Goal: Task Accomplishment & Management: Manage account settings

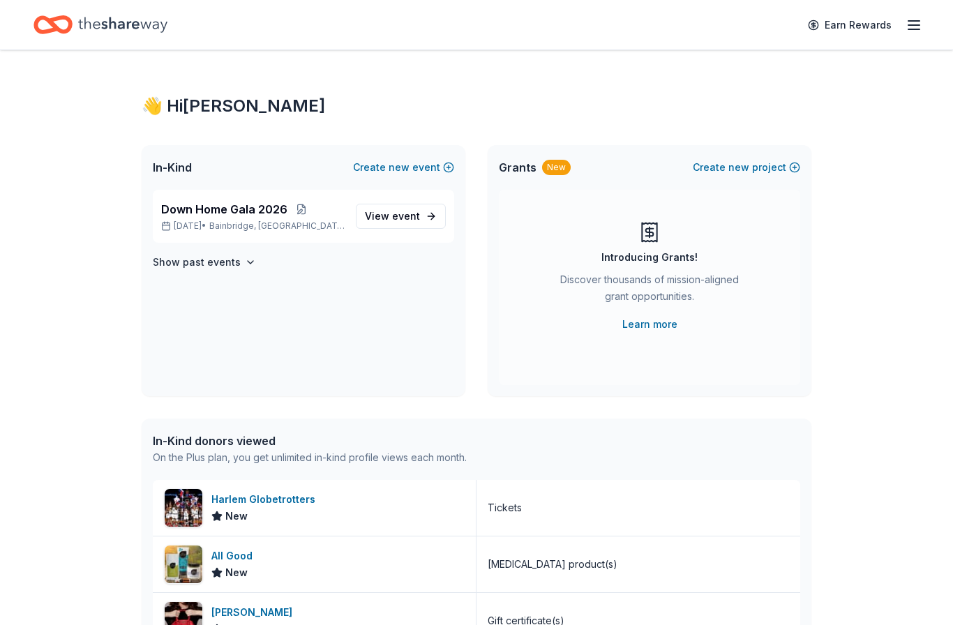
click at [401, 225] on link "View event" at bounding box center [401, 216] width 90 height 25
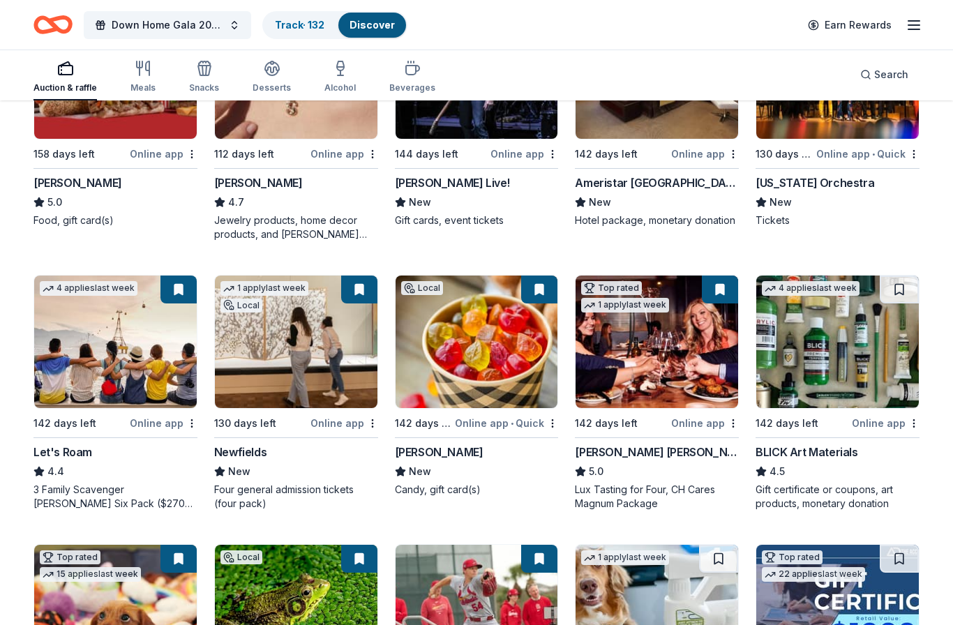
scroll to position [515, 0]
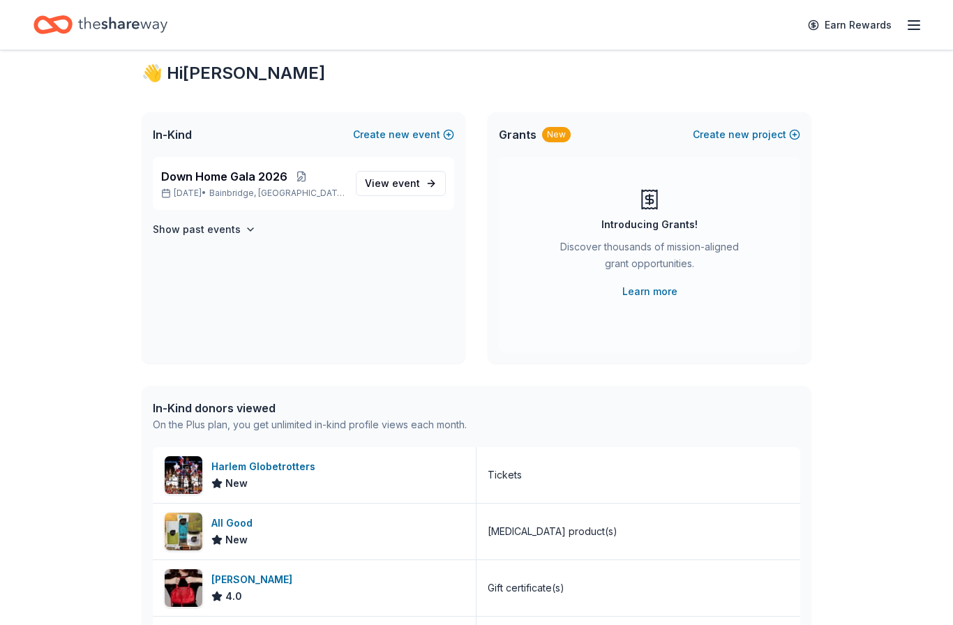
scroll to position [36, 0]
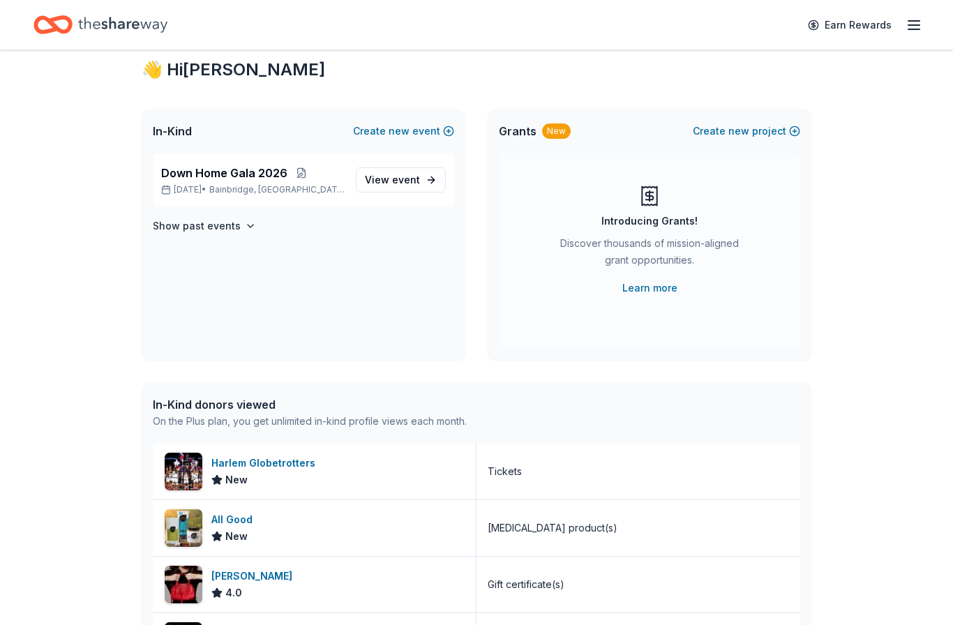
click at [299, 484] on div "New" at bounding box center [266, 480] width 110 height 17
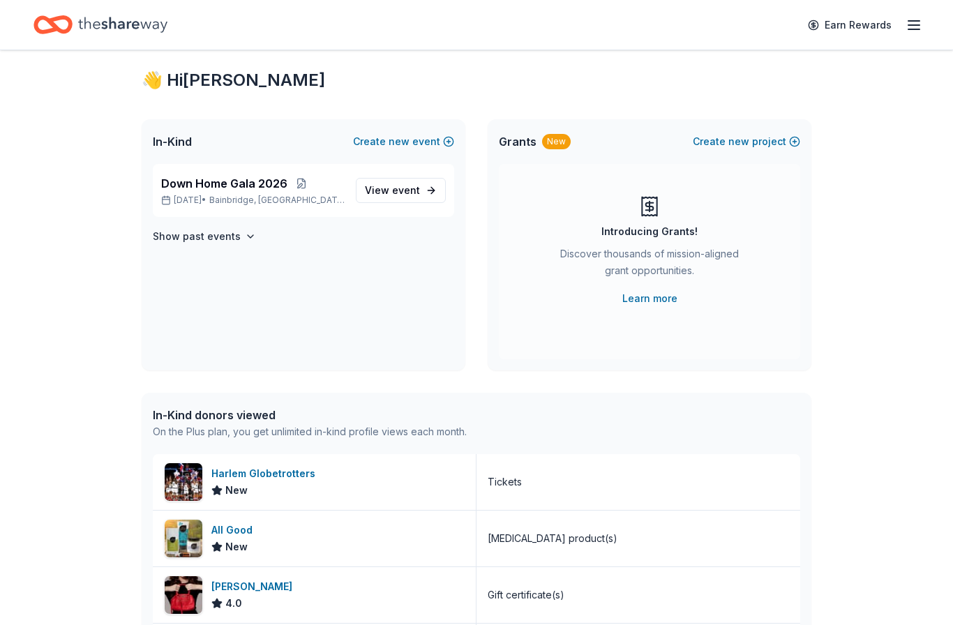
scroll to position [0, 0]
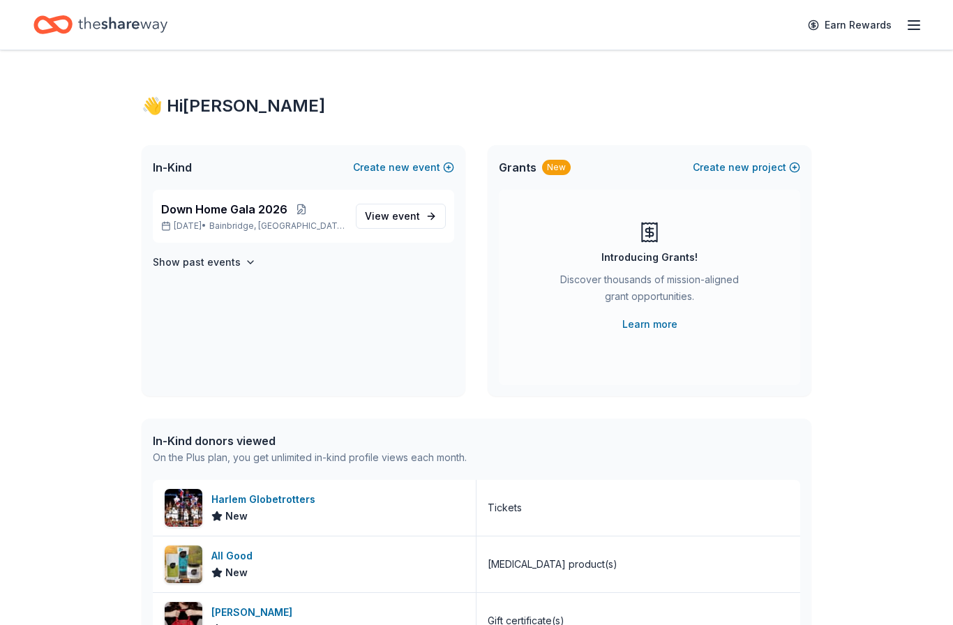
click at [224, 219] on div "Down Home Gala 2026 Mar 14, 2026 • Bainbridge, IN" at bounding box center [252, 216] width 183 height 31
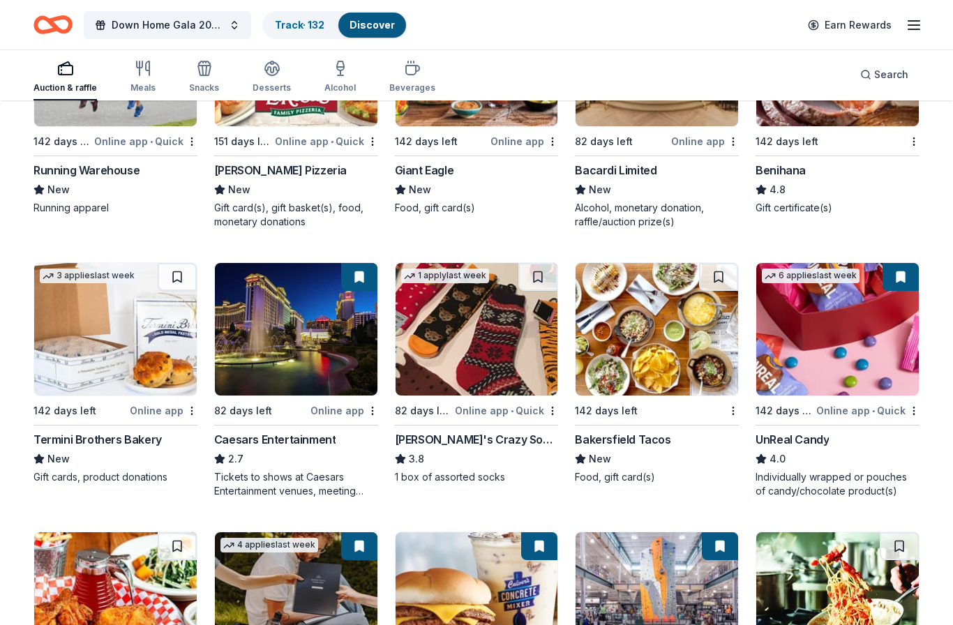
scroll to position [5310, 0]
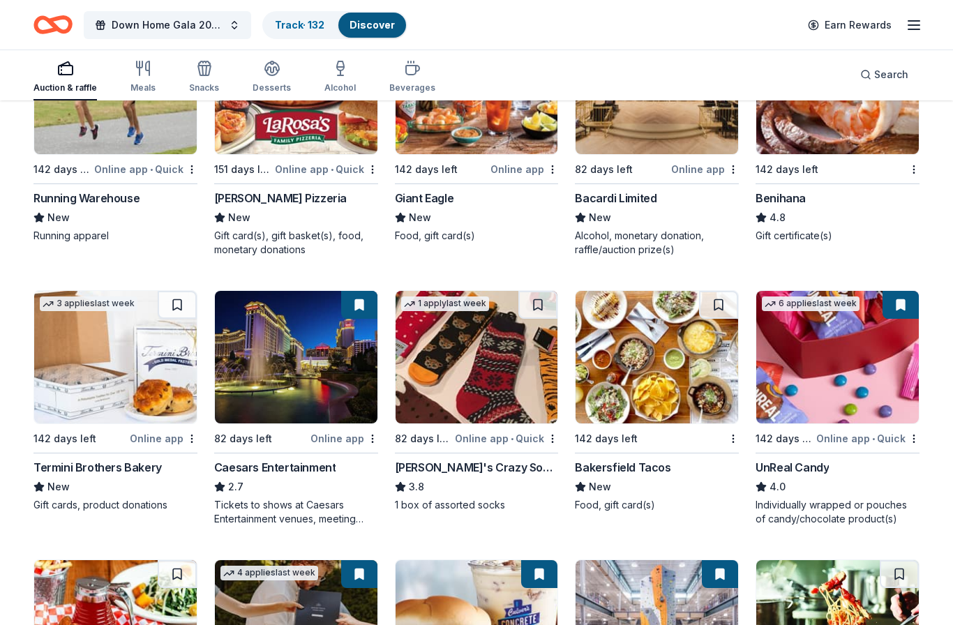
click at [309, 24] on link "Track · 132" at bounding box center [300, 25] width 50 height 12
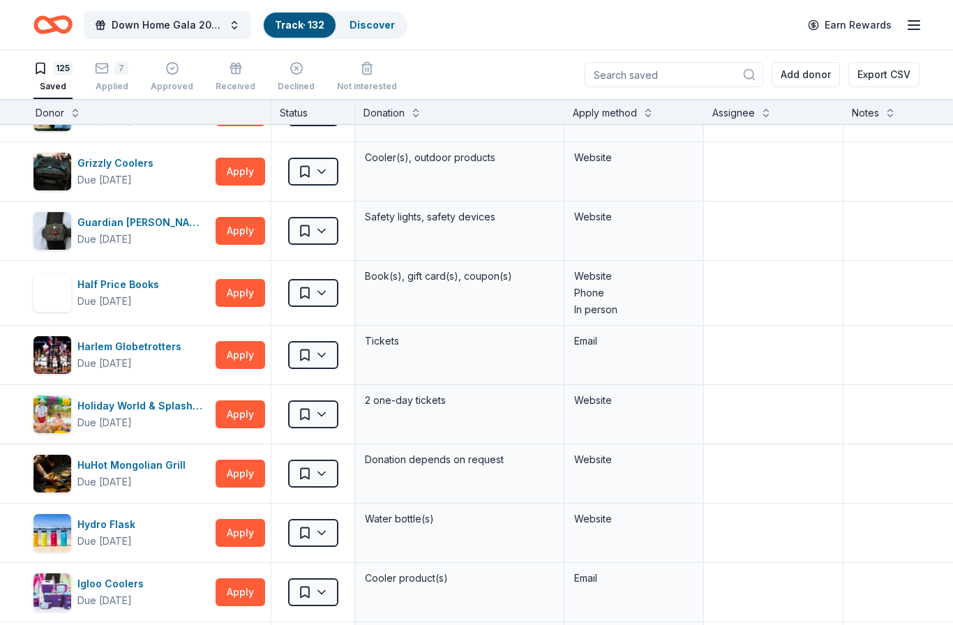
scroll to position [3325, 7]
click at [110, 75] on div "7 Applied" at bounding box center [111, 76] width 33 height 31
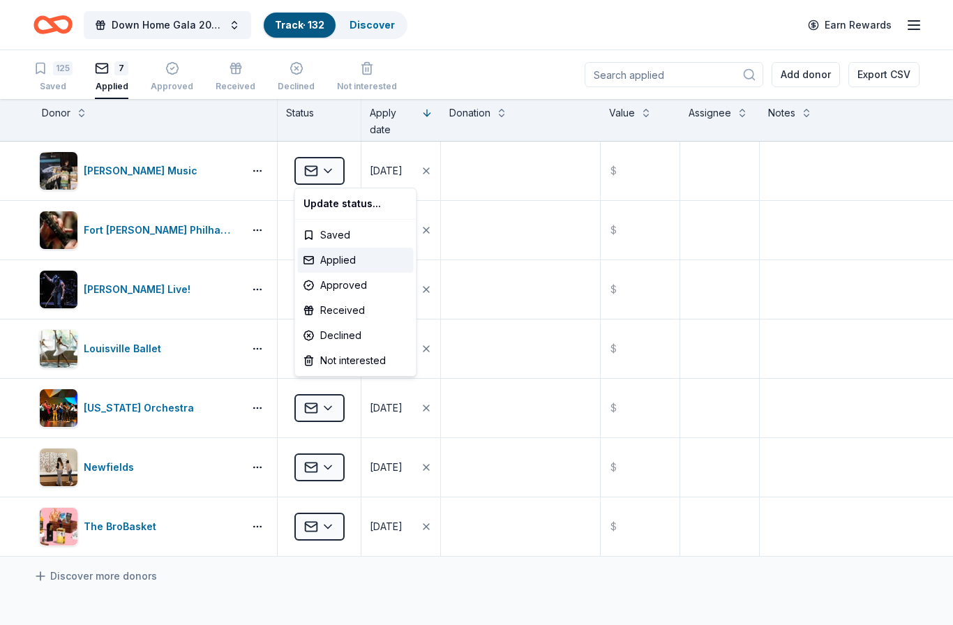
click at [502, 42] on html "Down Home Gala 2026 Track · 132 Discover Earn Rewards 125 Saved 7 Applied Appro…" at bounding box center [476, 312] width 953 height 625
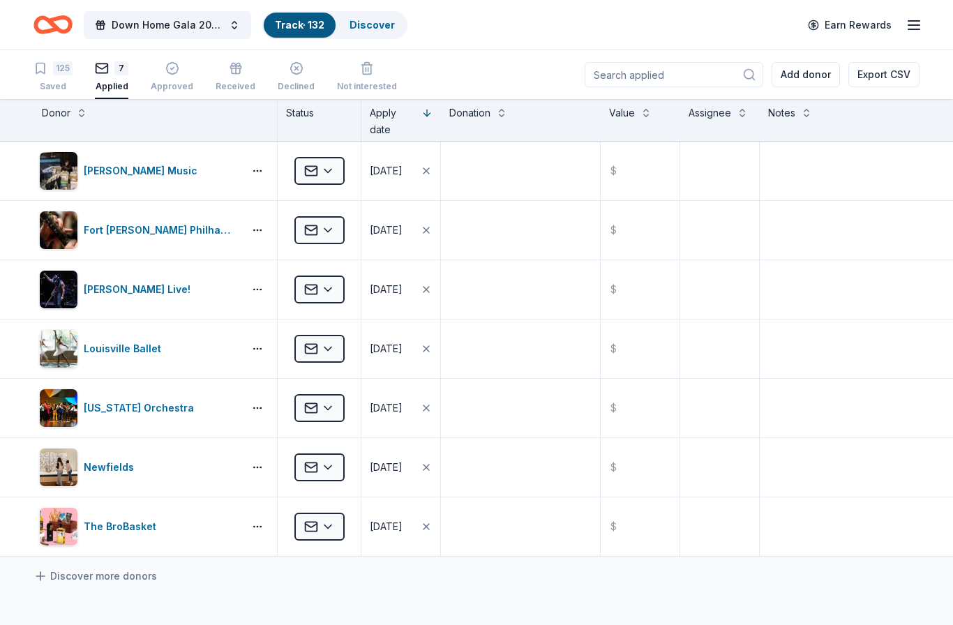
click at [363, 22] on link "Discover" at bounding box center [371, 25] width 45 height 12
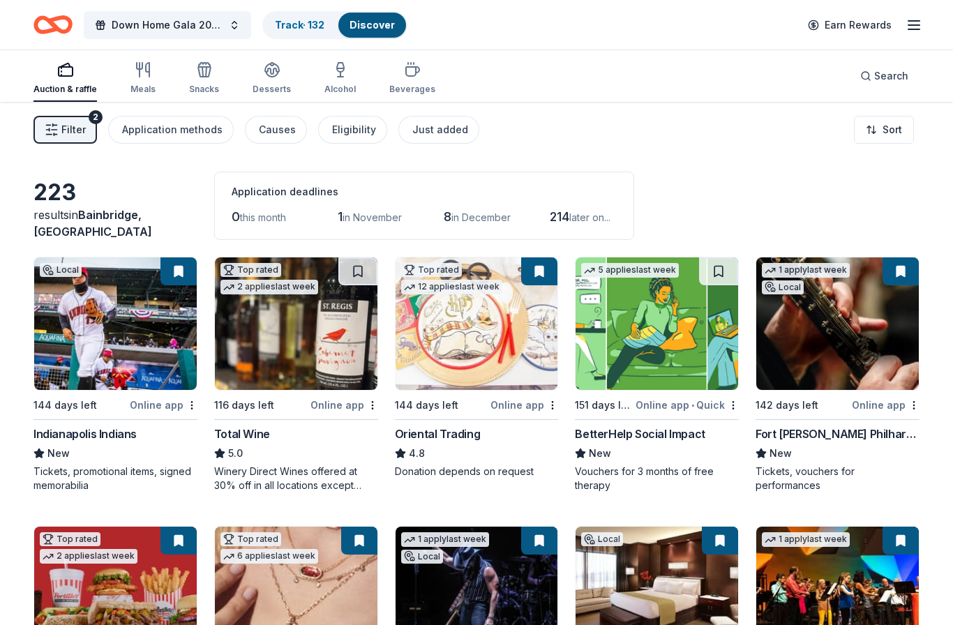
click at [885, 79] on span "Search" at bounding box center [891, 76] width 34 height 17
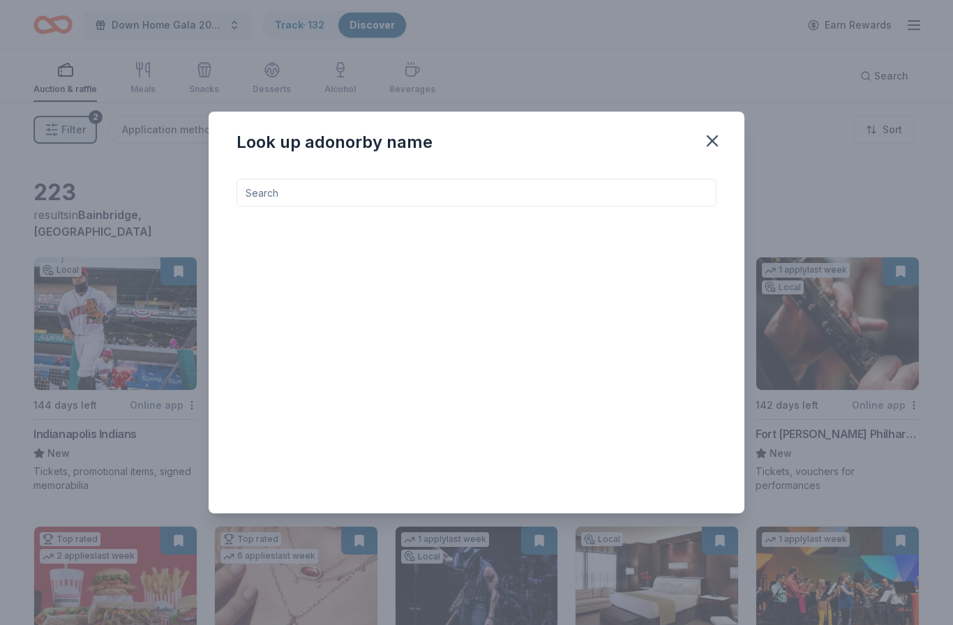
click at [497, 200] on input at bounding box center [476, 193] width 480 height 28
type input "Kinders"
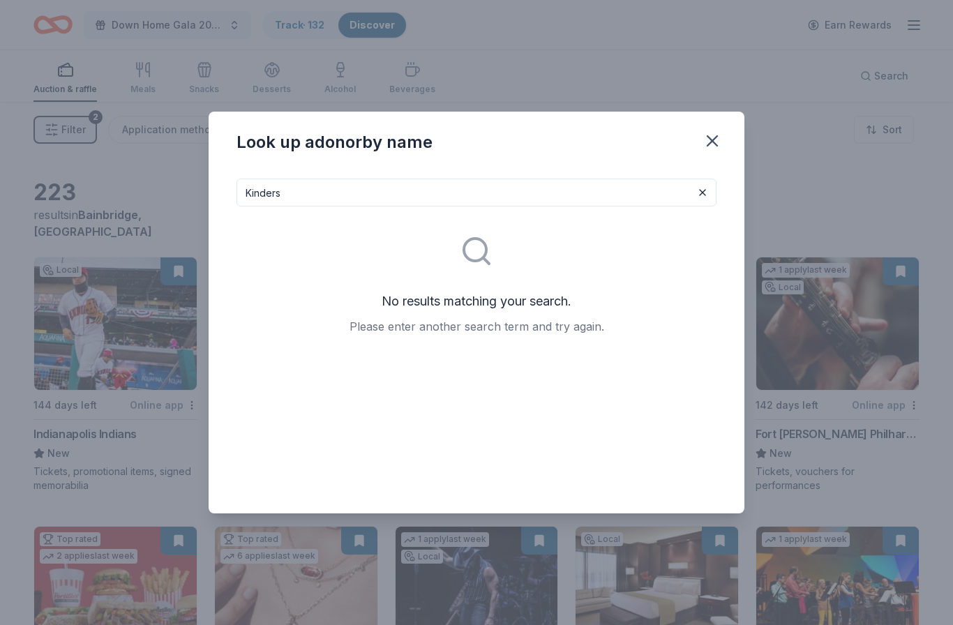
click at [713, 145] on icon "button" at bounding box center [712, 141] width 20 height 20
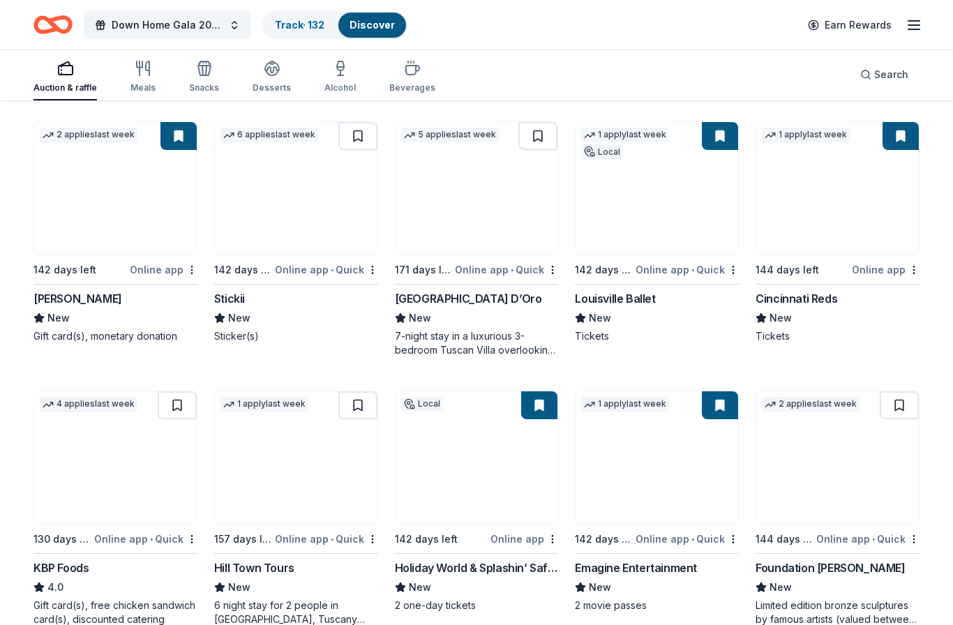
scroll to position [1489, 0]
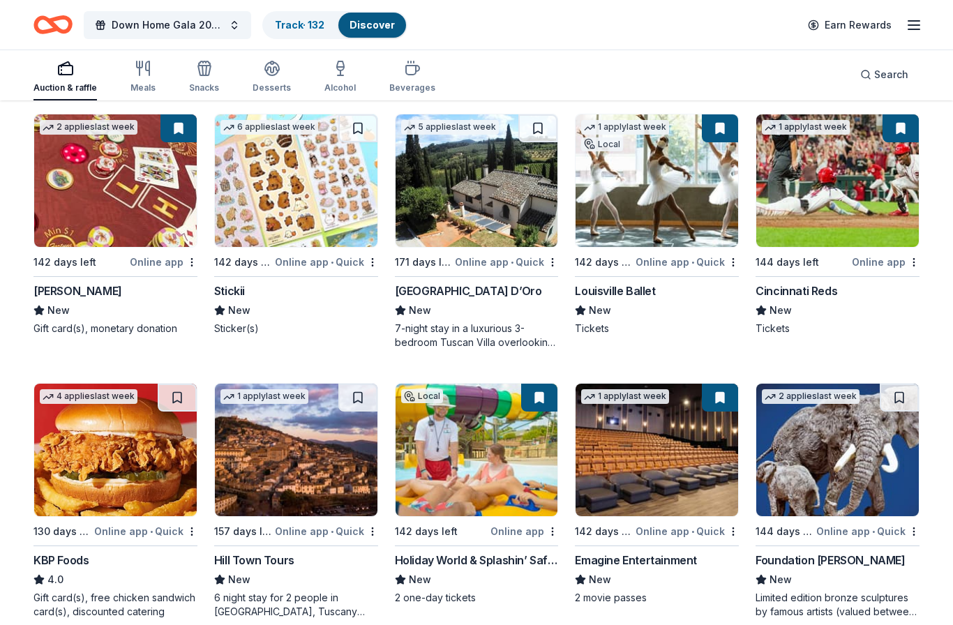
click at [880, 75] on span "Search" at bounding box center [891, 74] width 34 height 17
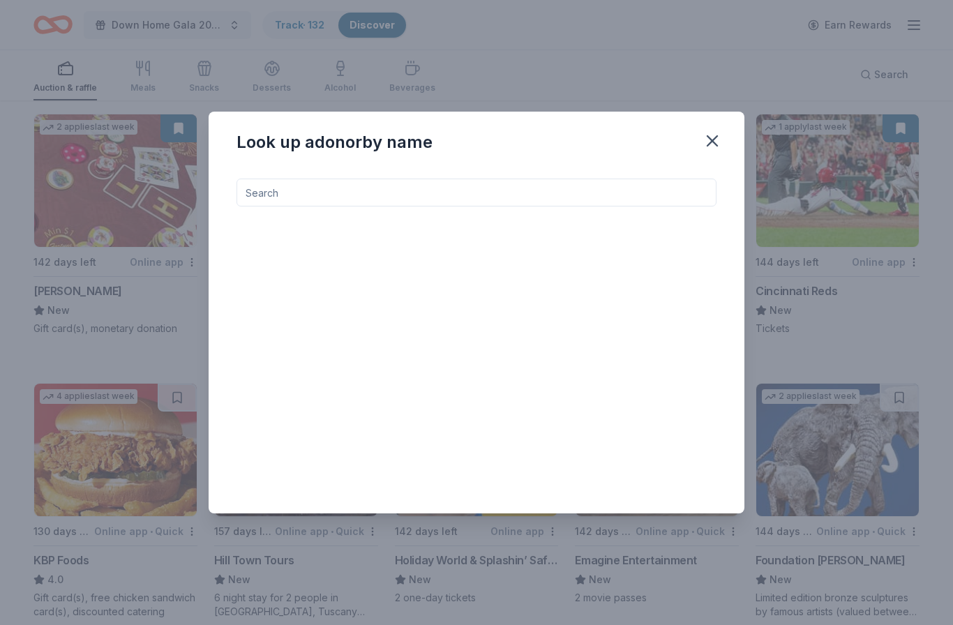
click at [484, 206] on input at bounding box center [476, 193] width 480 height 28
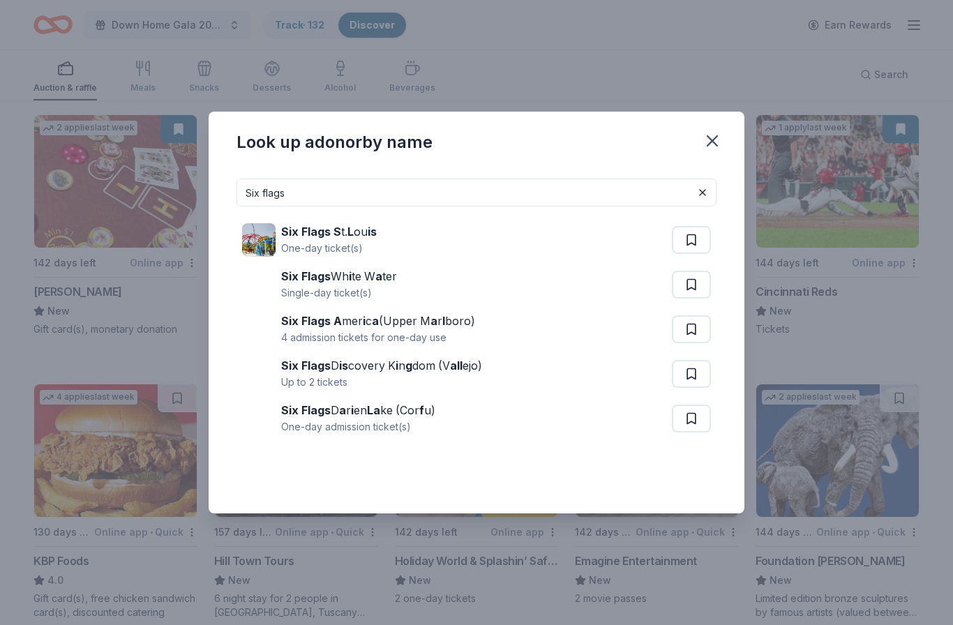
type input "Six flags"
click at [343, 240] on div "Six Flags S t. L ou is" at bounding box center [329, 231] width 96 height 17
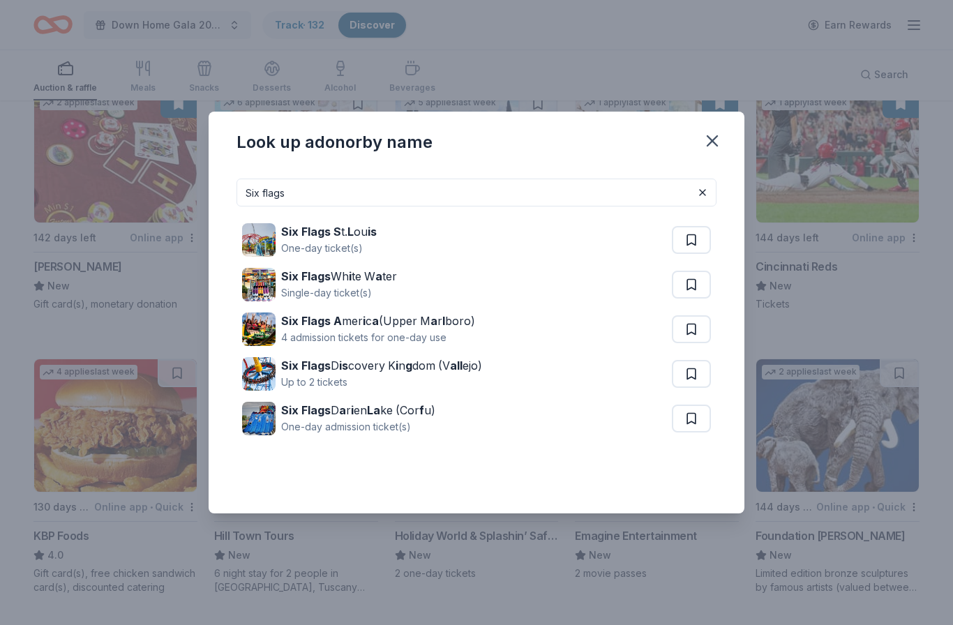
click at [695, 239] on button at bounding box center [691, 240] width 39 height 28
click at [706, 193] on button at bounding box center [702, 192] width 17 height 17
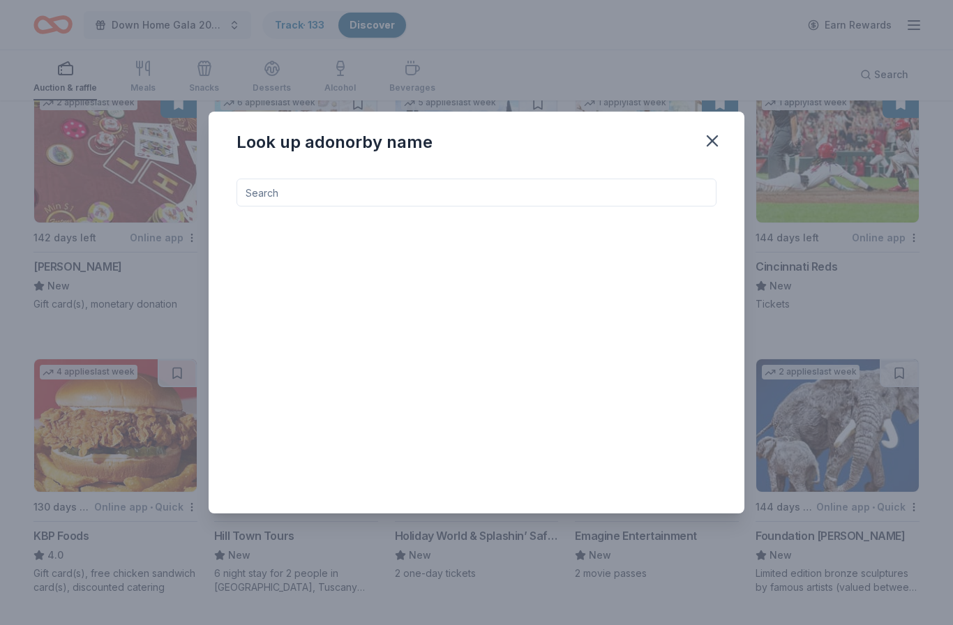
click at [430, 183] on input at bounding box center [476, 193] width 480 height 28
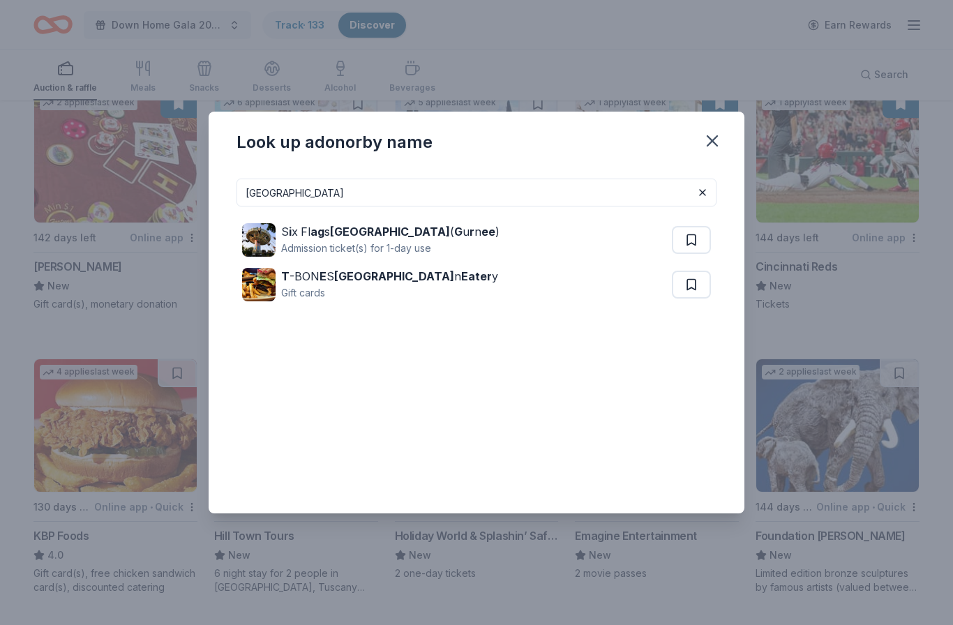
type input "Great America"
click at [463, 243] on div "S i x Fl ag s Great America ( G u r n ee ) Admission ticket(s) for 1-day use" at bounding box center [457, 240] width 430 height 45
click at [699, 194] on button at bounding box center [702, 192] width 17 height 17
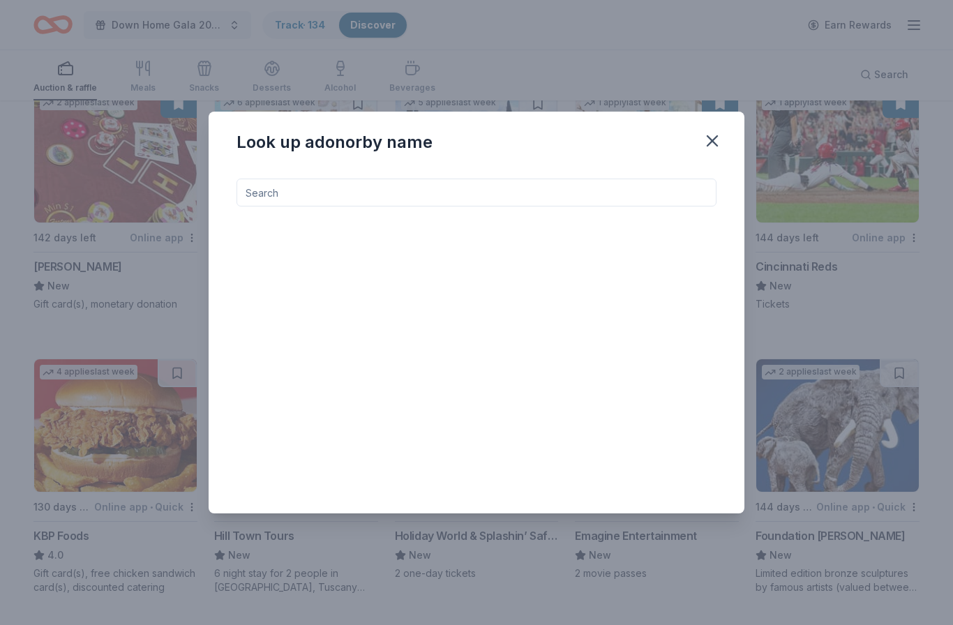
click at [585, 195] on input at bounding box center [476, 193] width 480 height 28
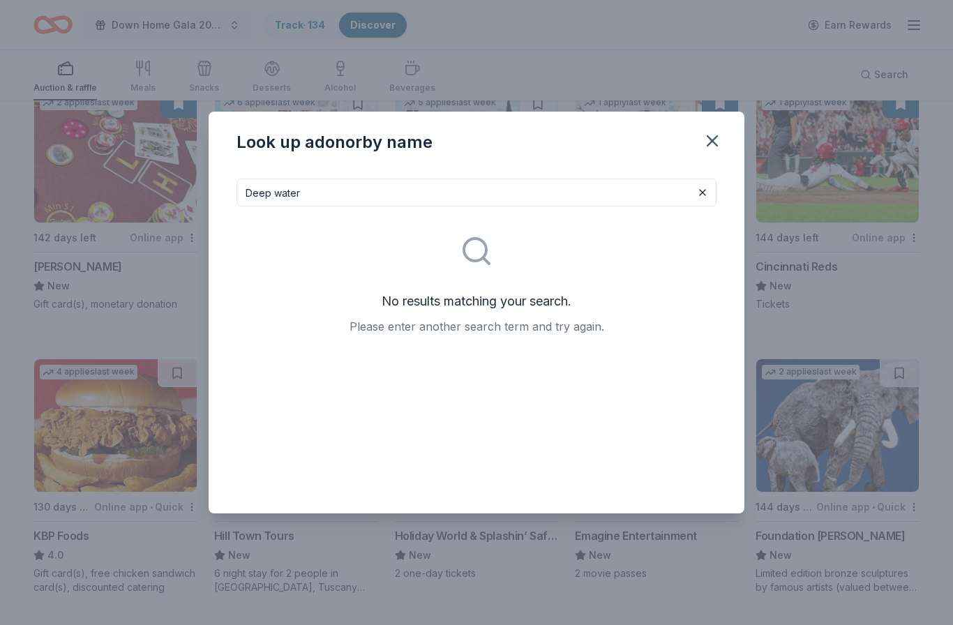
click at [458, 197] on input "Deep water" at bounding box center [476, 193] width 480 height 28
type input "Deep river"
click at [709, 140] on icon "button" at bounding box center [712, 141] width 20 height 20
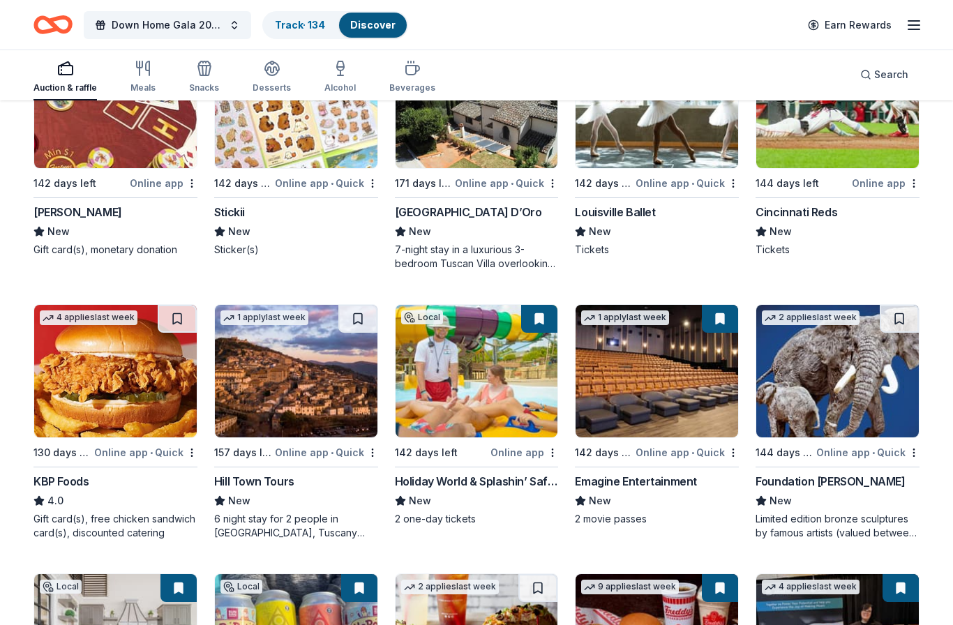
scroll to position [1565, 0]
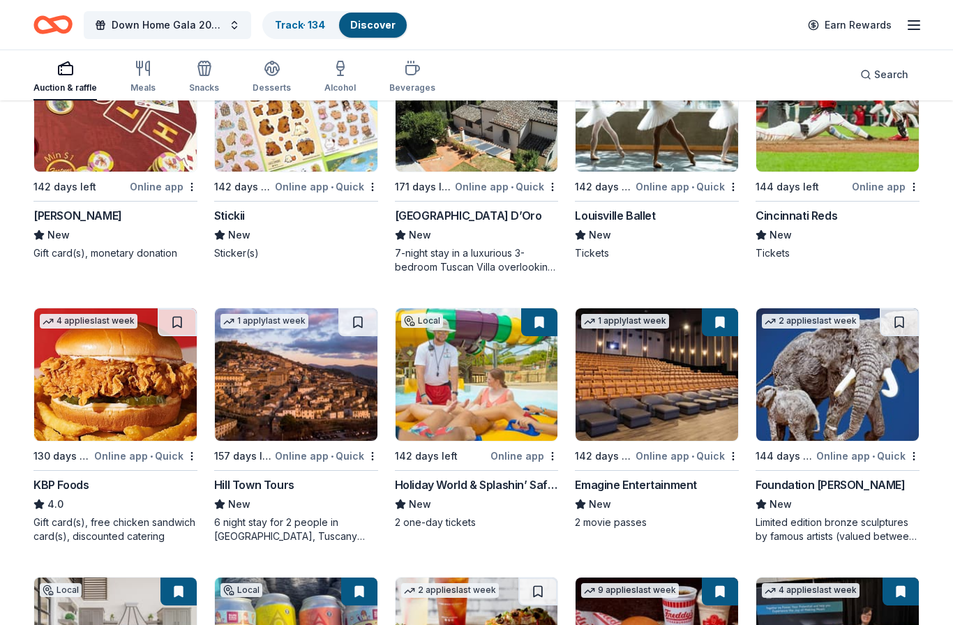
click at [895, 78] on span "Search" at bounding box center [891, 74] width 34 height 17
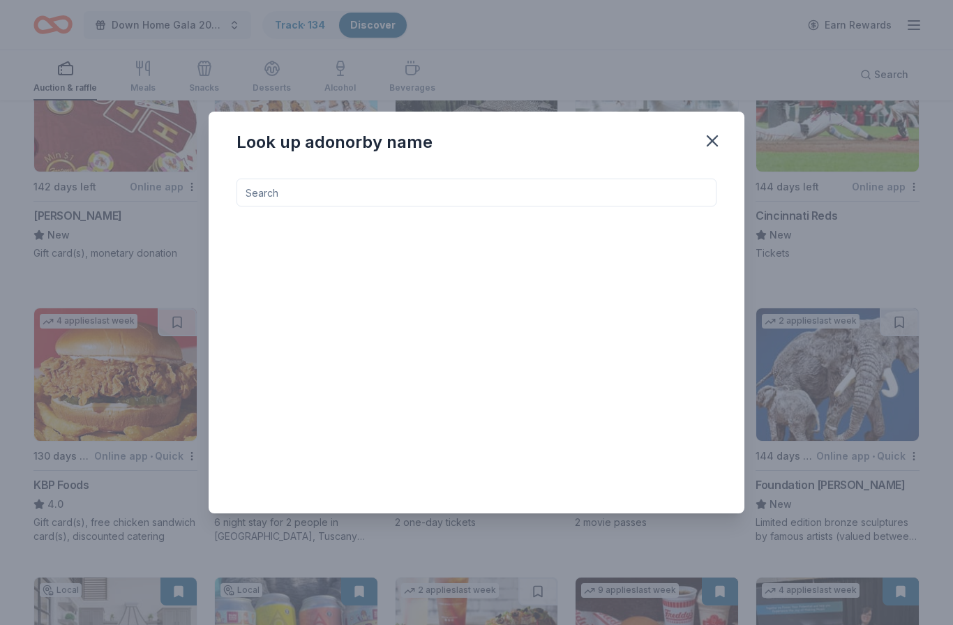
click at [529, 195] on input at bounding box center [476, 193] width 480 height 28
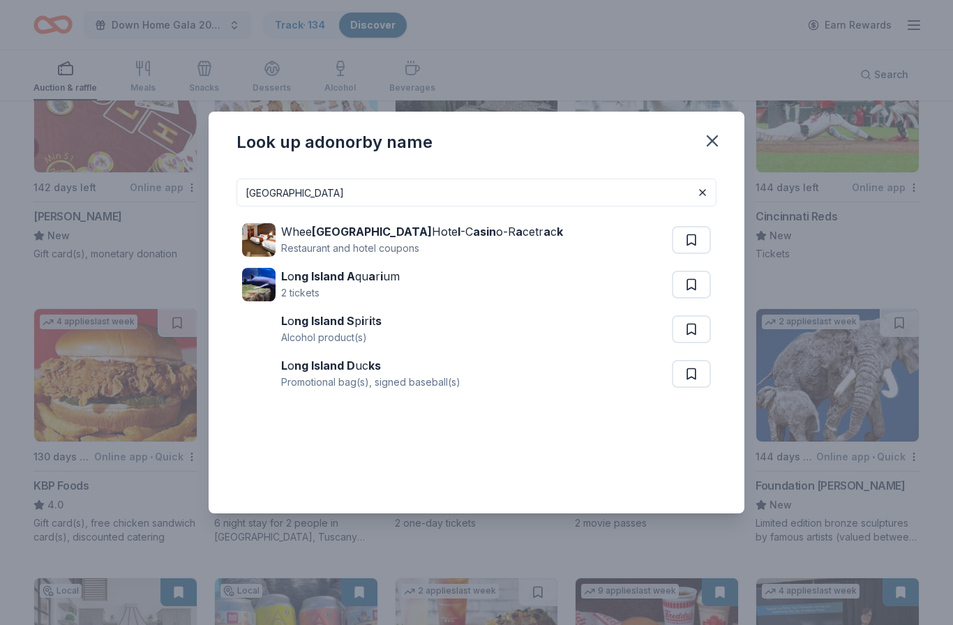
type input "King island"
click at [696, 197] on button at bounding box center [702, 192] width 17 height 17
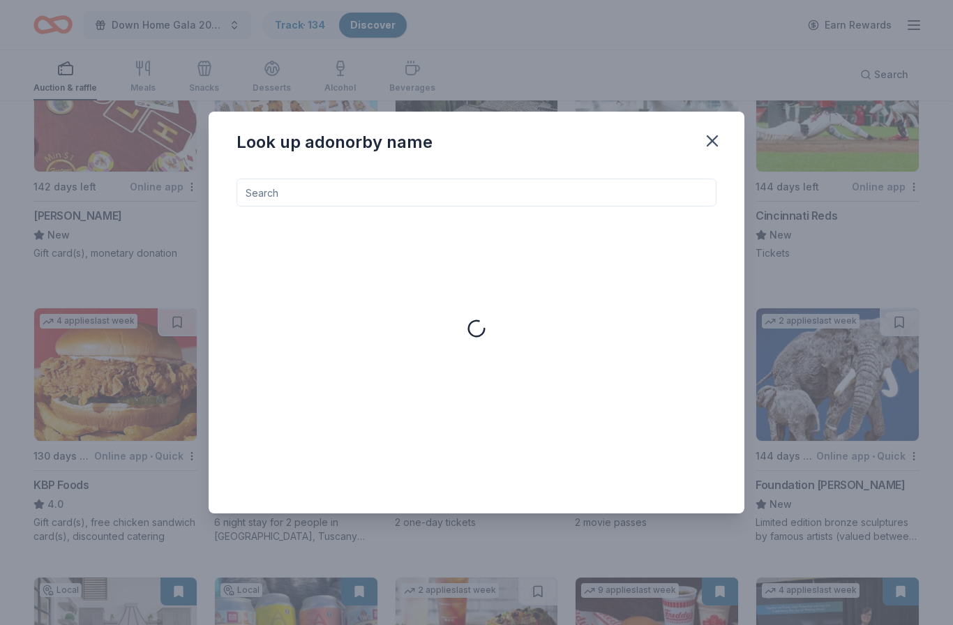
click at [644, 195] on input at bounding box center [476, 193] width 480 height 28
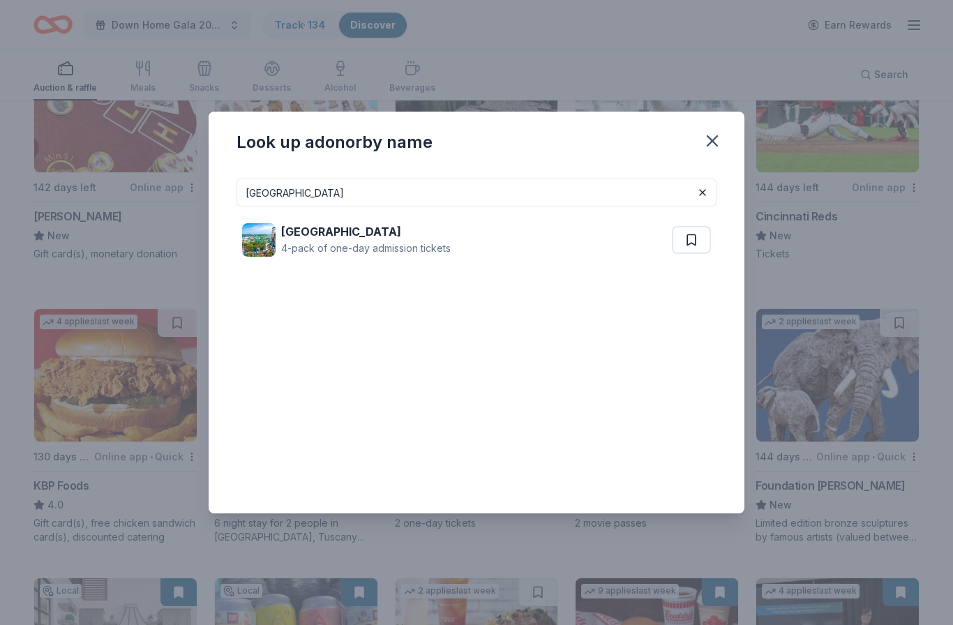
type input "[GEOGRAPHIC_DATA]"
click at [308, 234] on strong "[GEOGRAPHIC_DATA]" at bounding box center [341, 232] width 120 height 14
click at [712, 135] on icon "button" at bounding box center [712, 141] width 20 height 20
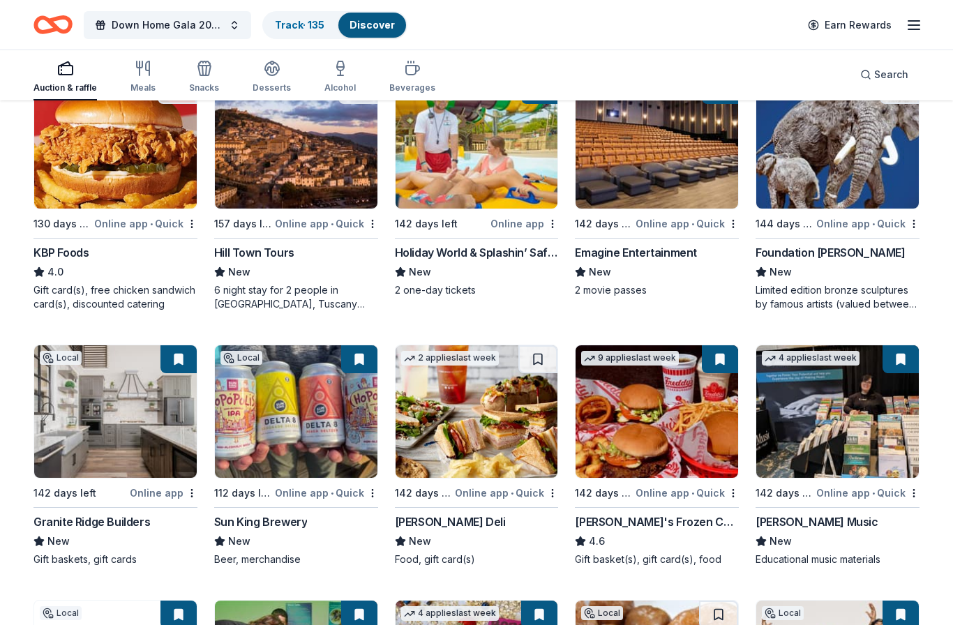
scroll to position [1799, 0]
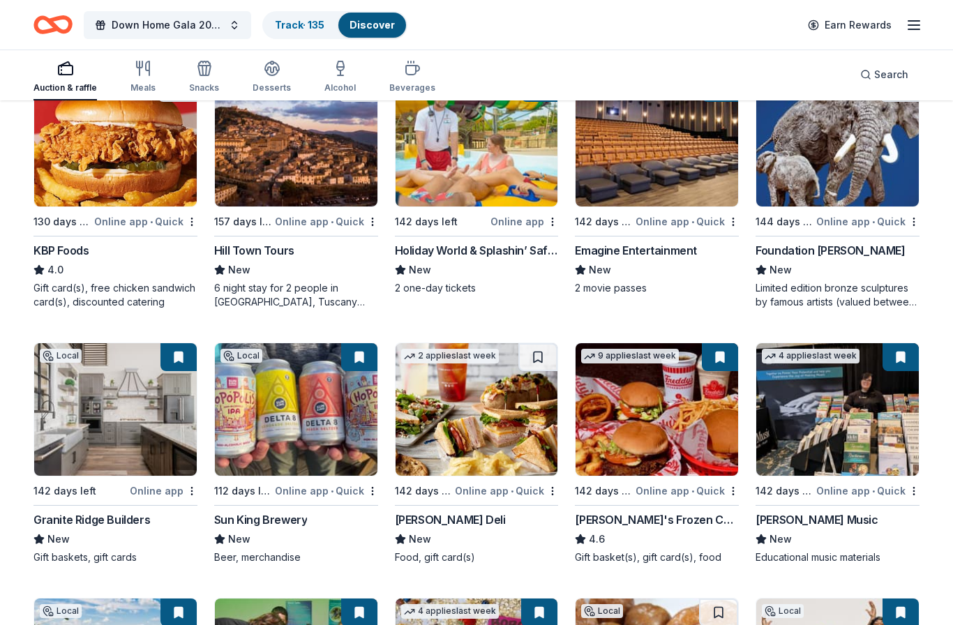
click at [909, 75] on button "Search" at bounding box center [884, 75] width 70 height 28
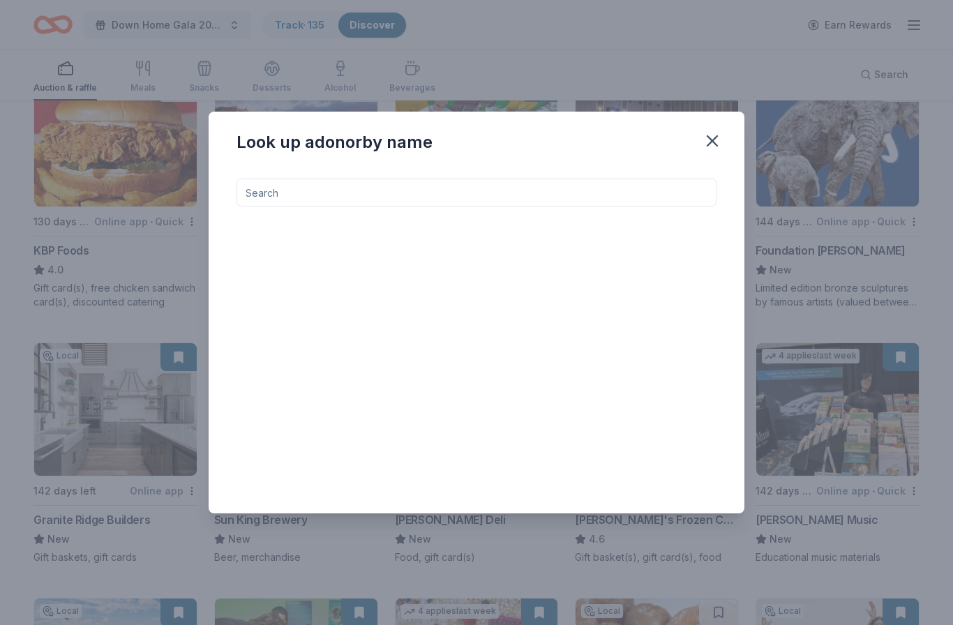
click at [633, 206] on input at bounding box center [476, 193] width 480 height 28
click at [717, 151] on icon "button" at bounding box center [712, 141] width 20 height 20
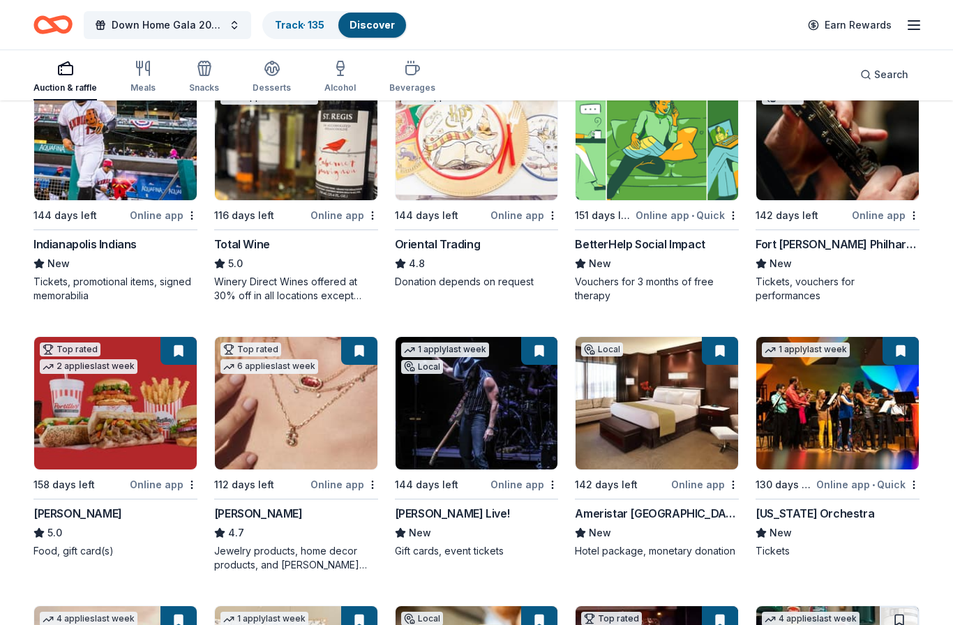
scroll to position [0, 0]
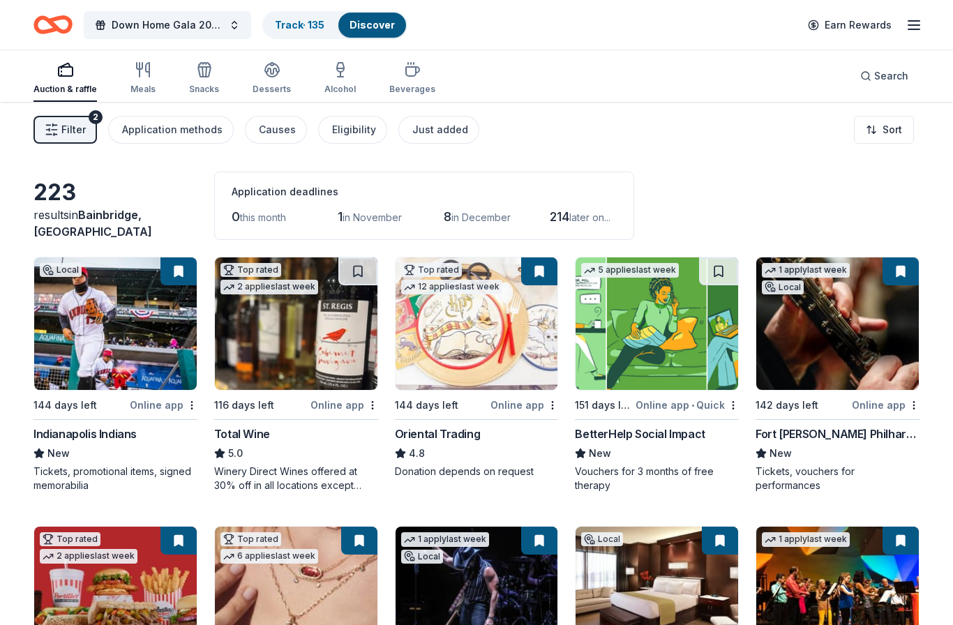
click at [293, 19] on link "Track · 135" at bounding box center [300, 25] width 50 height 12
click at [313, 15] on div "Track · 135" at bounding box center [300, 25] width 72 height 25
click at [318, 22] on link "Track · 135" at bounding box center [300, 25] width 50 height 12
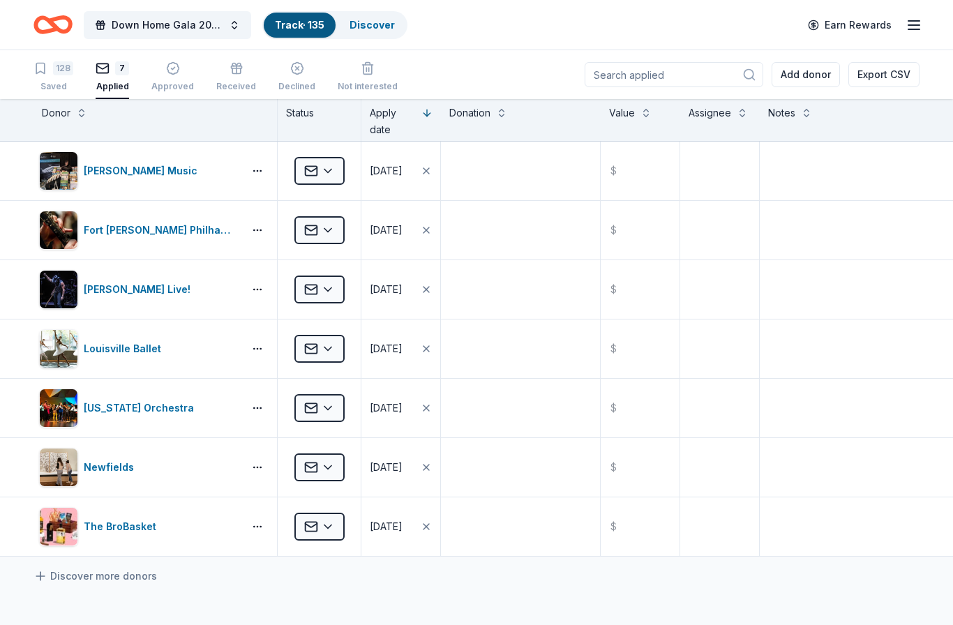
click at [50, 81] on div "Saved" at bounding box center [53, 86] width 40 height 11
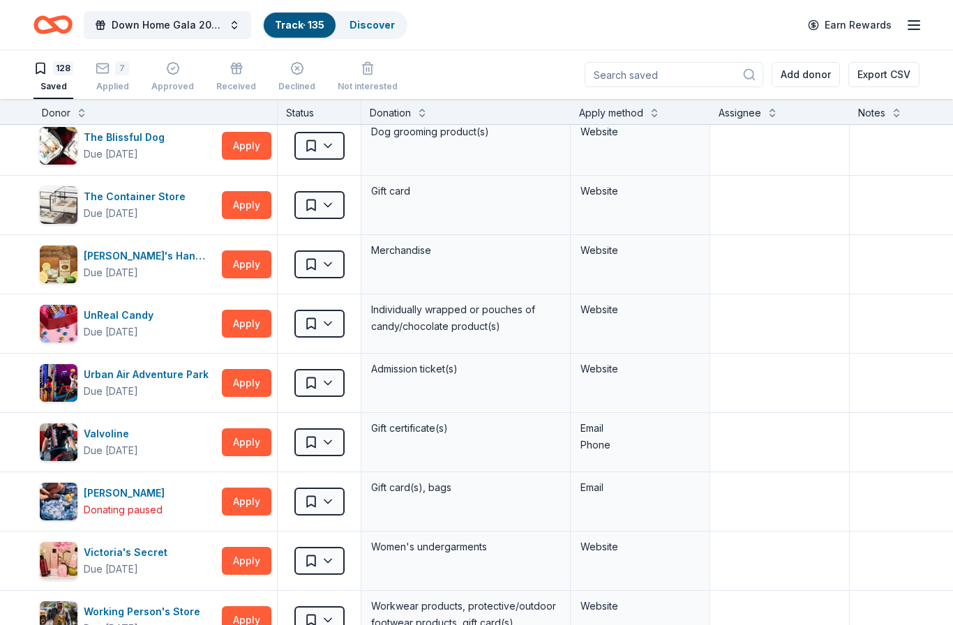
click at [377, 22] on link "Discover" at bounding box center [371, 25] width 45 height 12
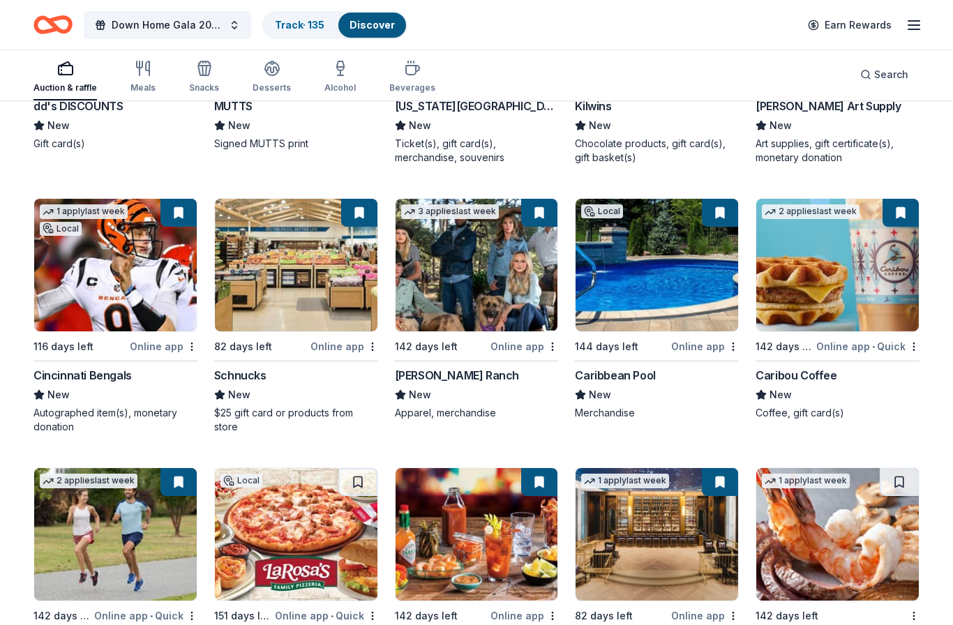
scroll to position [4864, 0]
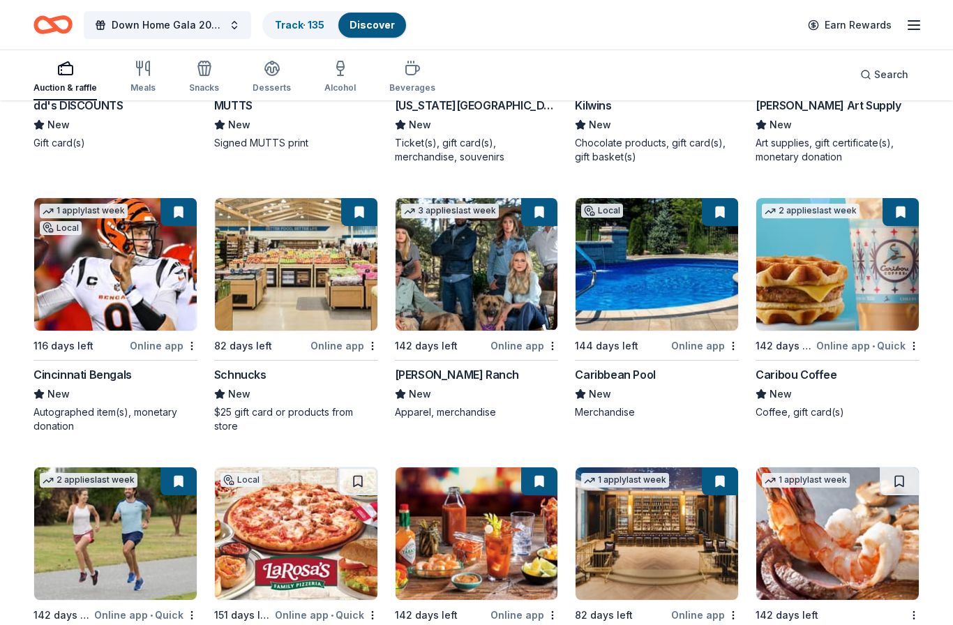
click at [894, 96] on div "Search" at bounding box center [884, 75] width 70 height 52
click at [876, 87] on button "Search" at bounding box center [884, 75] width 70 height 28
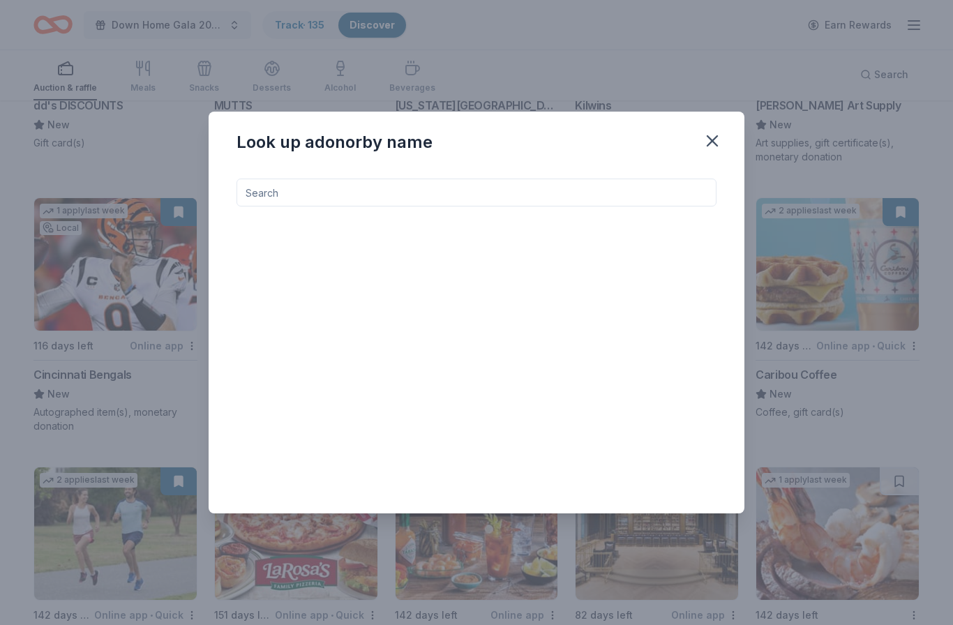
click at [566, 203] on input at bounding box center [476, 193] width 480 height 28
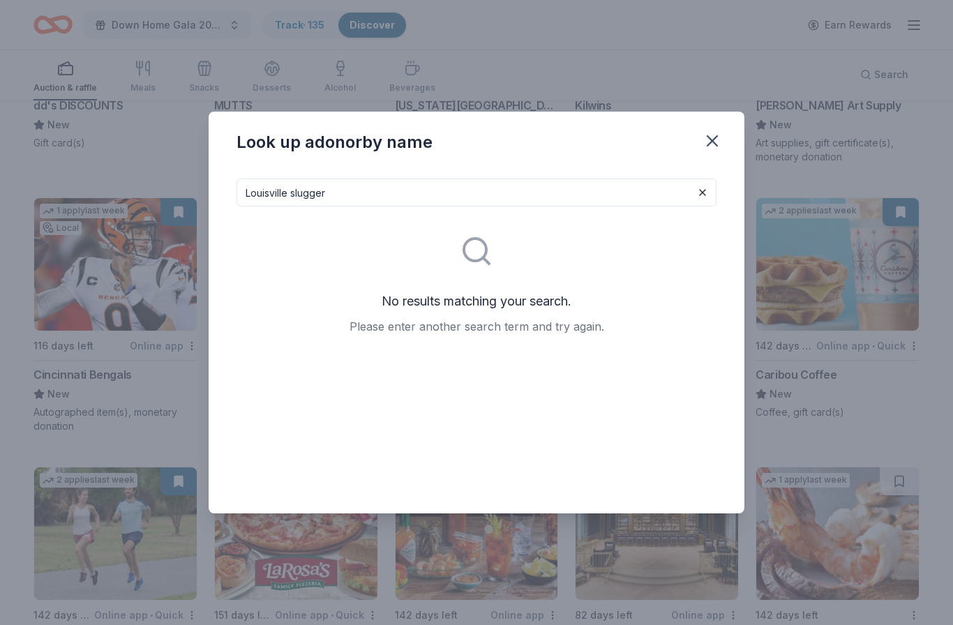
type input "Louisville slugger"
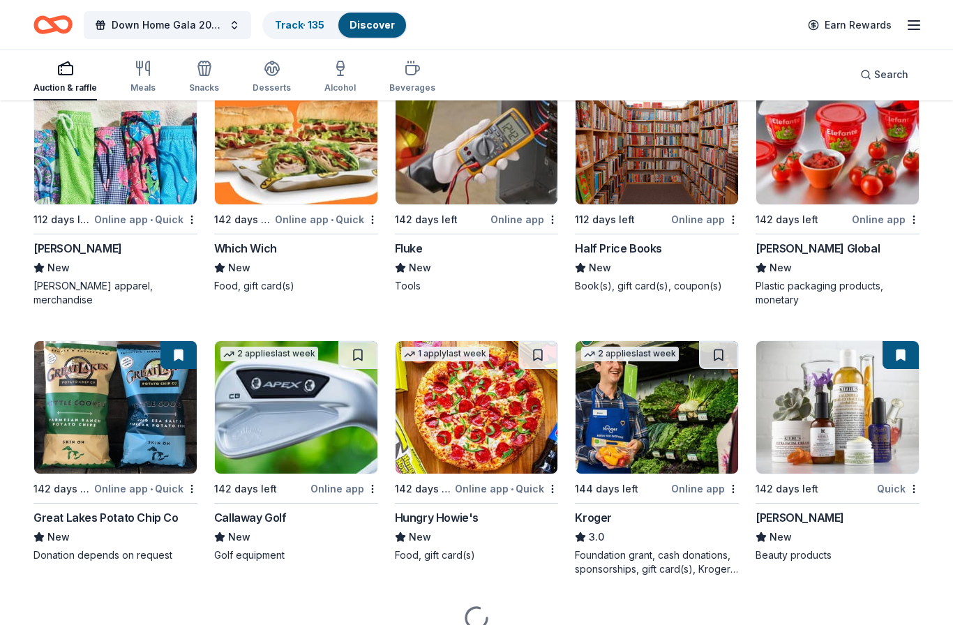
scroll to position [7130, 0]
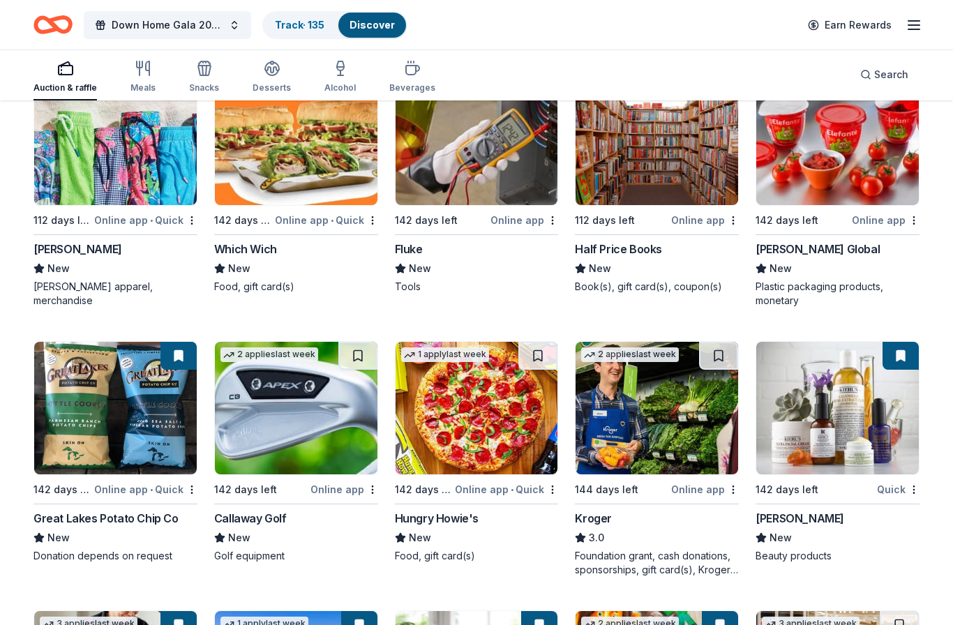
click at [889, 73] on span "Search" at bounding box center [891, 74] width 34 height 17
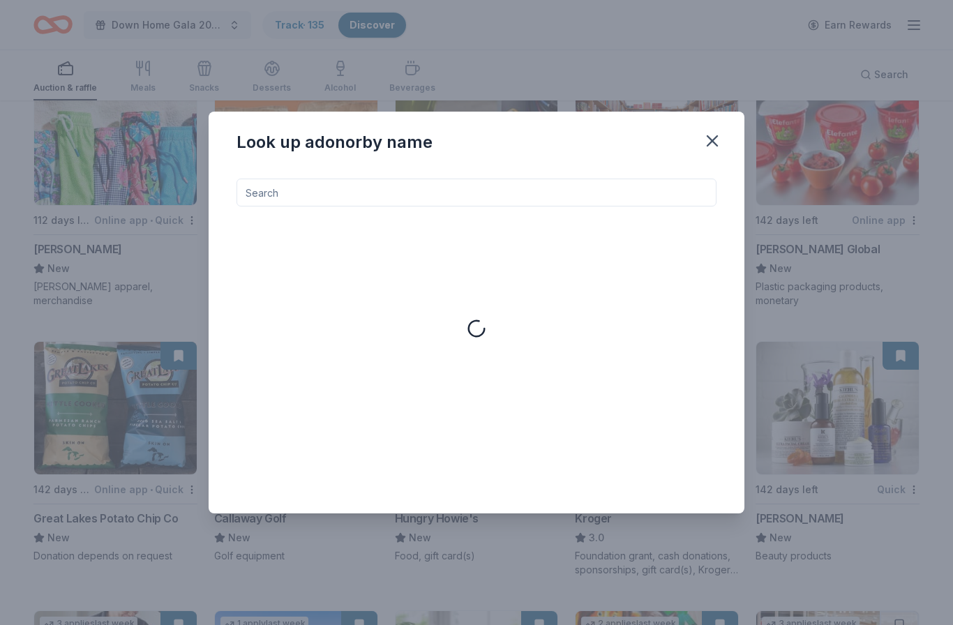
click at [396, 206] on input at bounding box center [476, 193] width 480 height 28
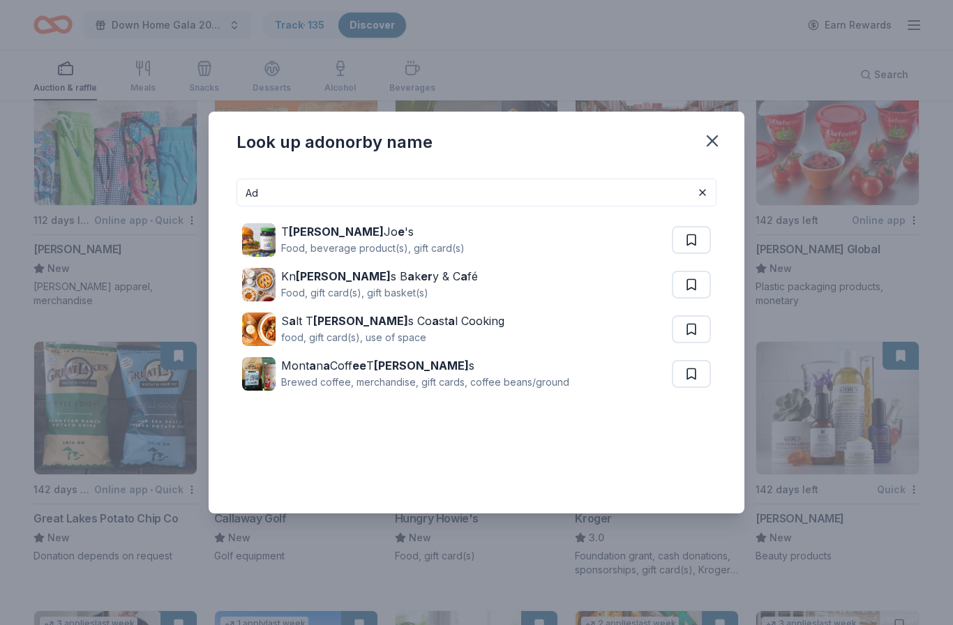
type input "A"
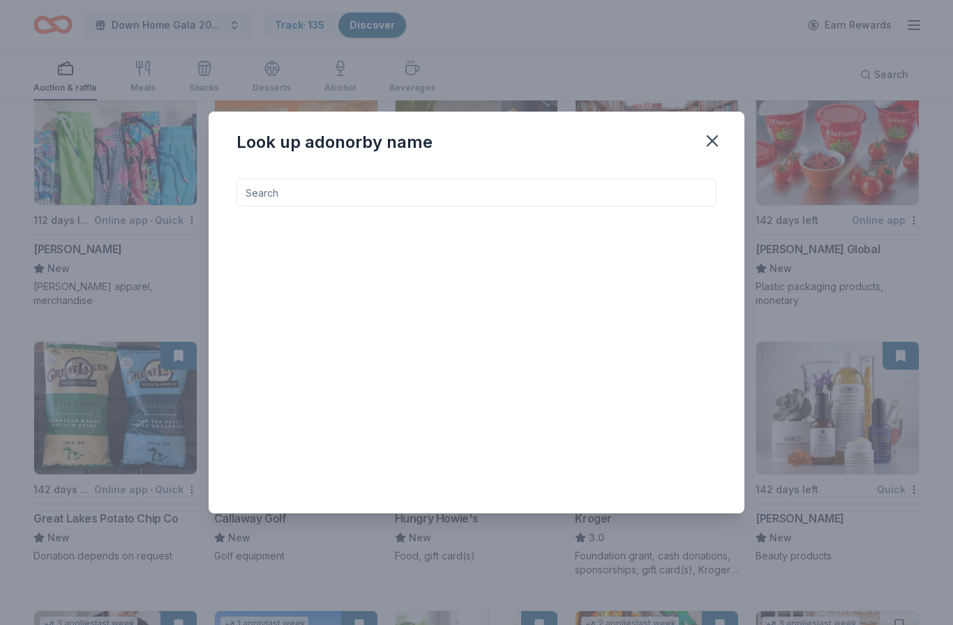
click at [710, 151] on icon "button" at bounding box center [712, 141] width 20 height 20
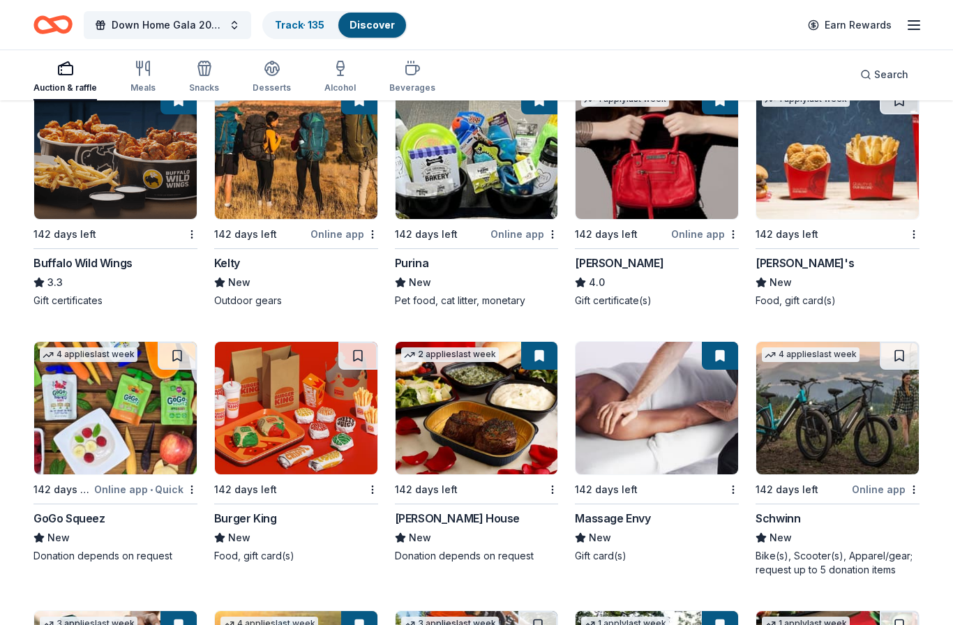
scroll to position [8218, 0]
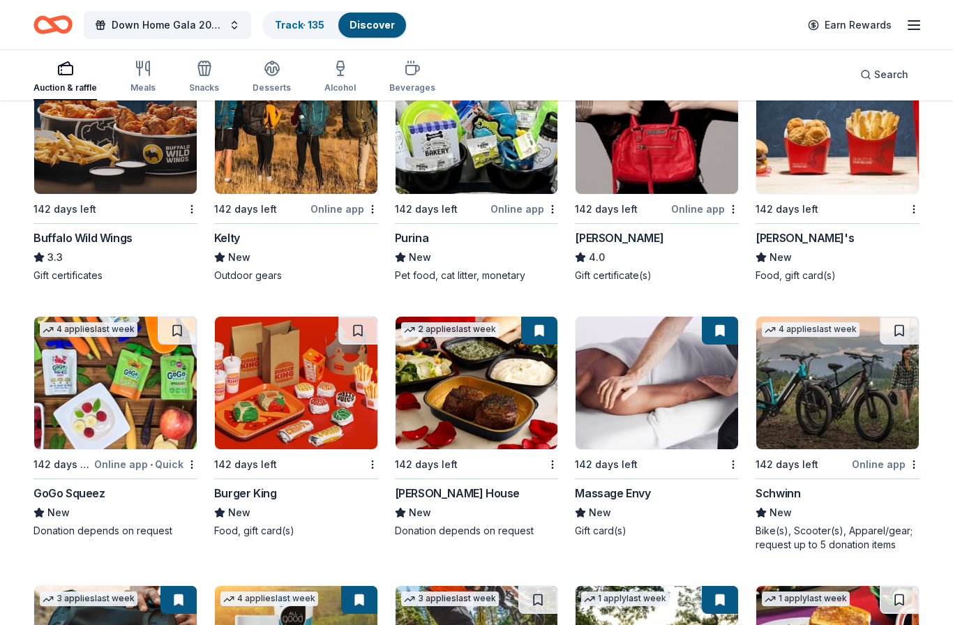
click at [888, 70] on span "Search" at bounding box center [891, 74] width 34 height 17
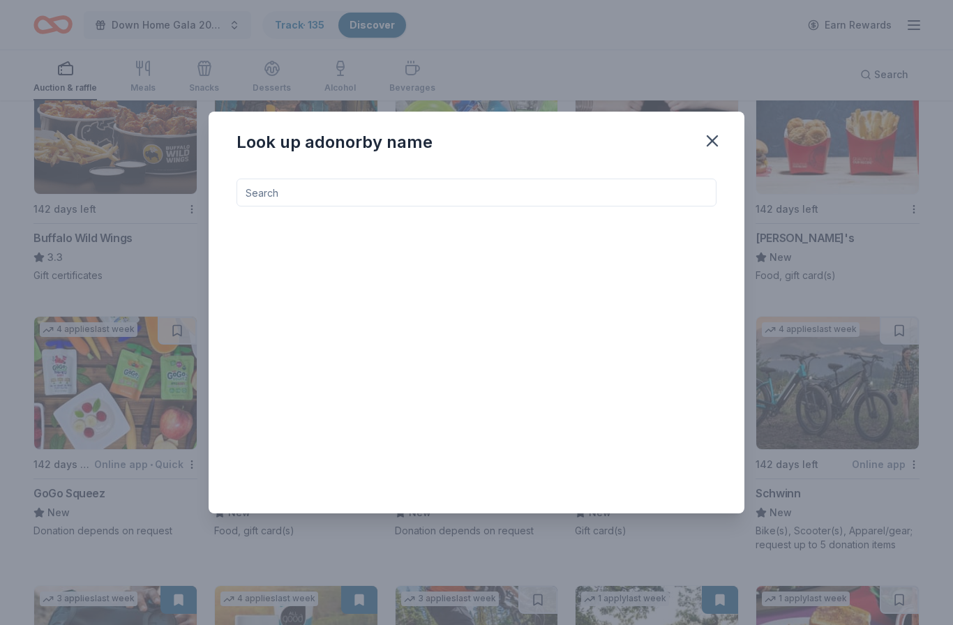
click at [550, 193] on input at bounding box center [476, 193] width 480 height 28
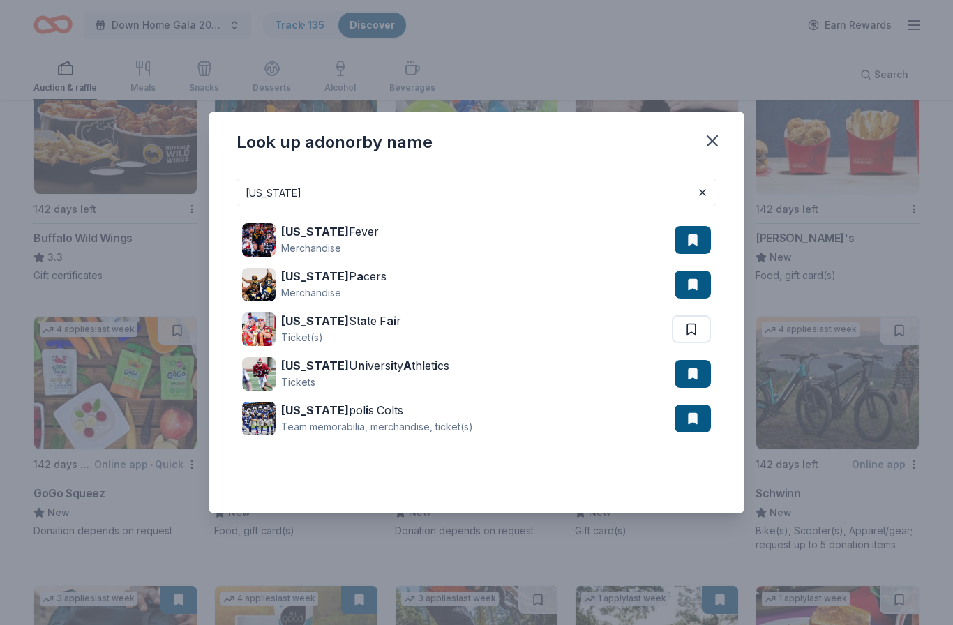
click at [590, 195] on input "Indiana" at bounding box center [476, 193] width 480 height 28
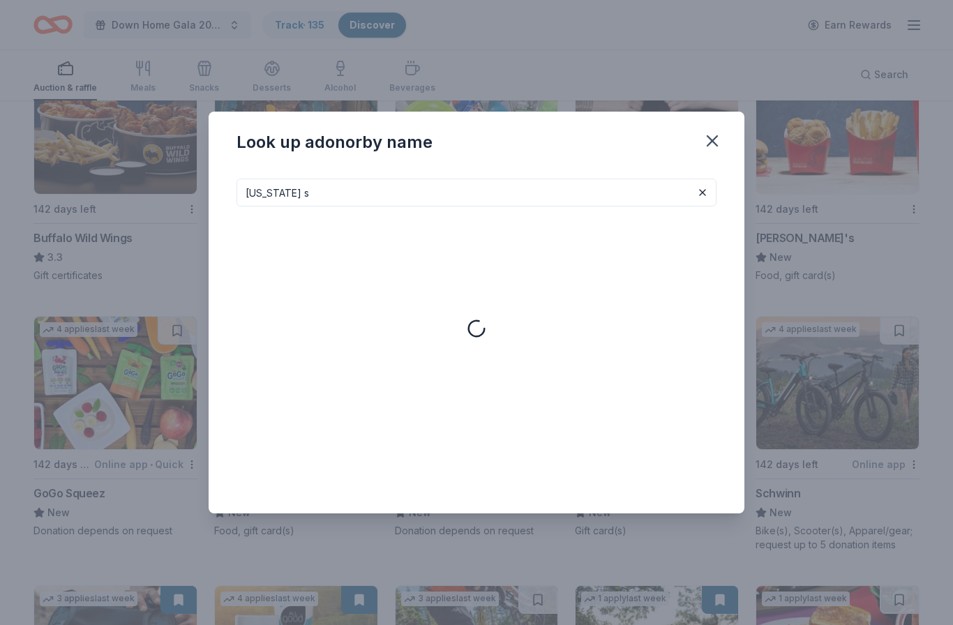
type input "Indiana st"
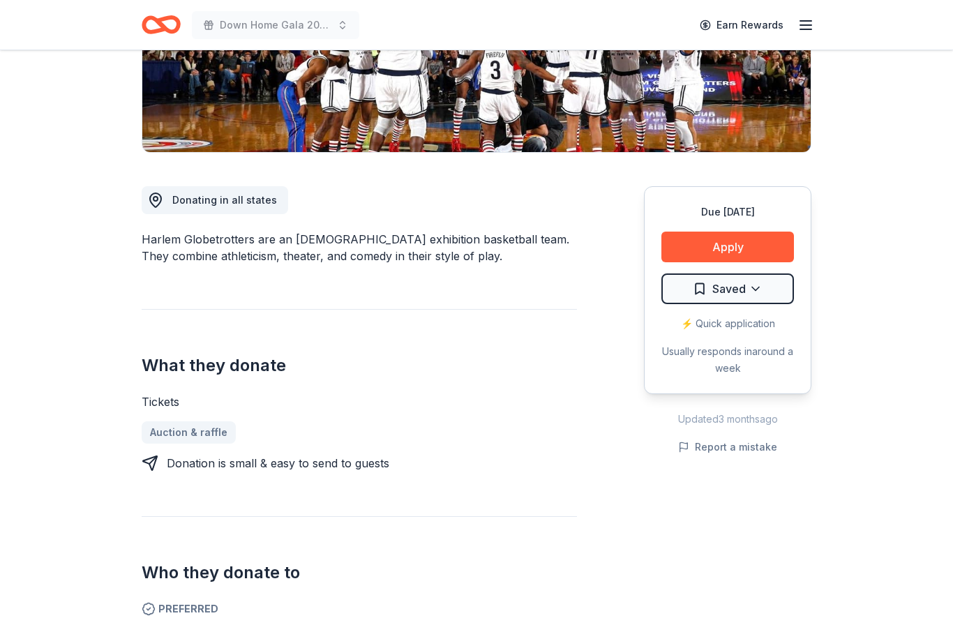
scroll to position [270, 0]
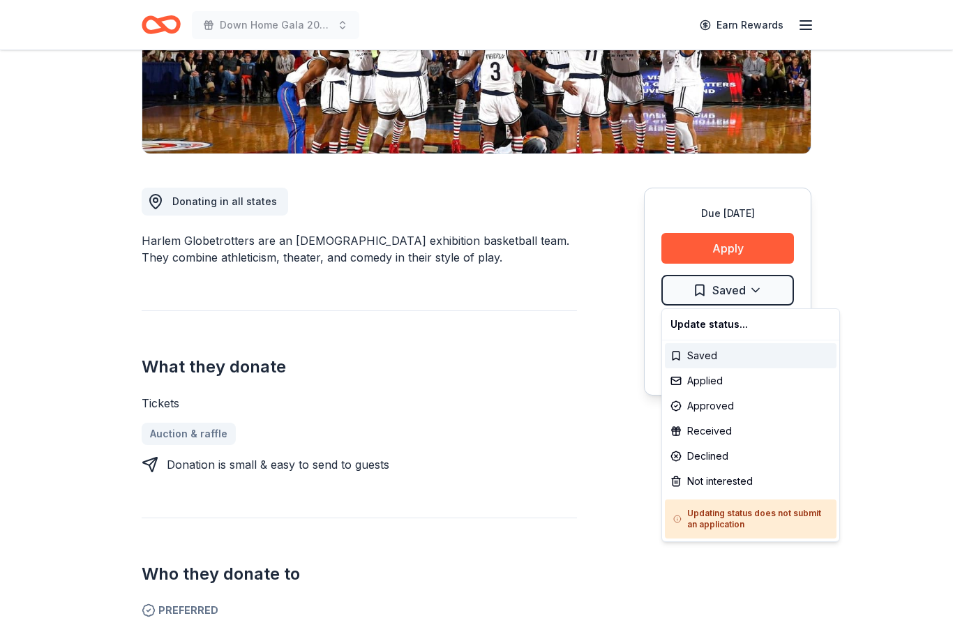
click at [894, 322] on html "Down Home Gala 2026 Earn Rewards Due in 142 days Share Harlem Globetrotters New…" at bounding box center [476, 42] width 953 height 625
click at [680, 353] on div "Saved" at bounding box center [751, 355] width 172 height 25
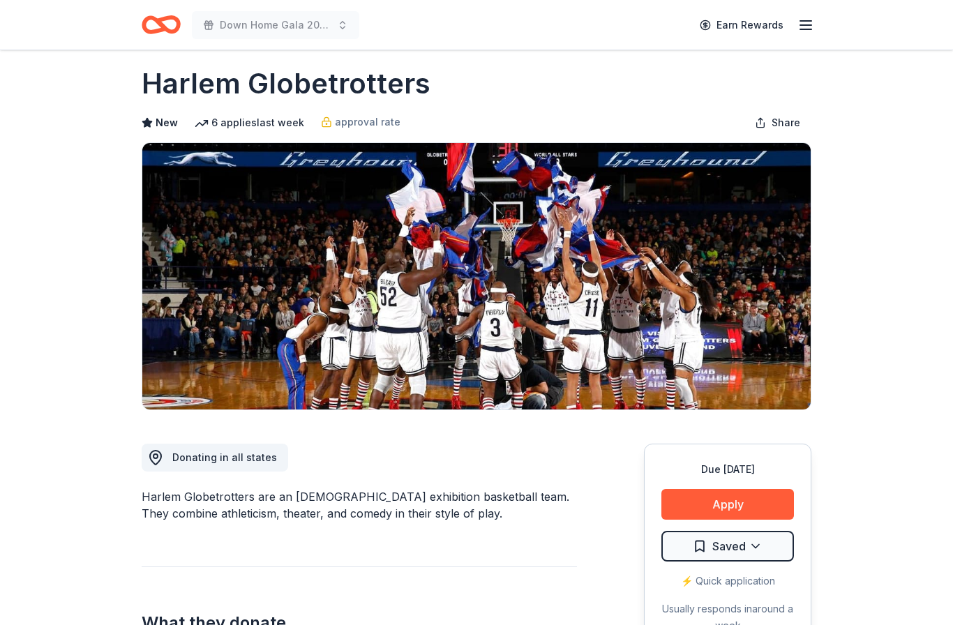
scroll to position [0, 0]
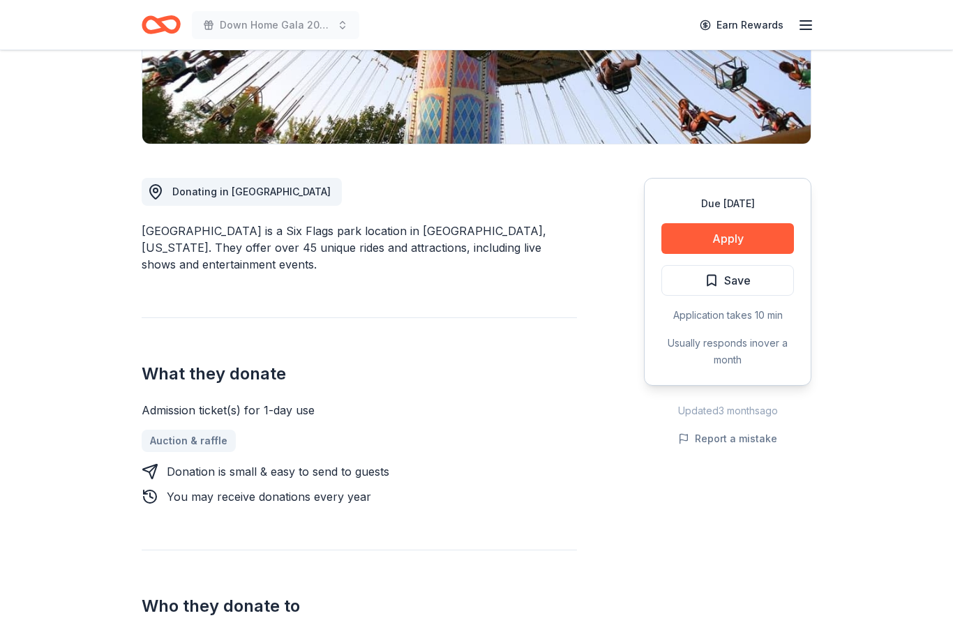
scroll to position [317, 0]
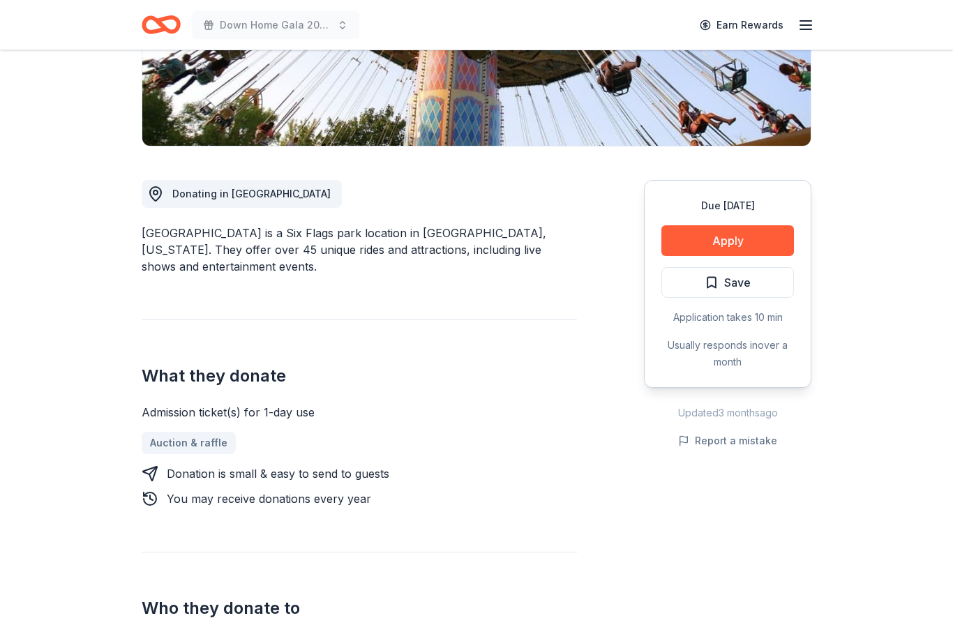
click at [735, 273] on span "Save" at bounding box center [737, 282] width 27 height 18
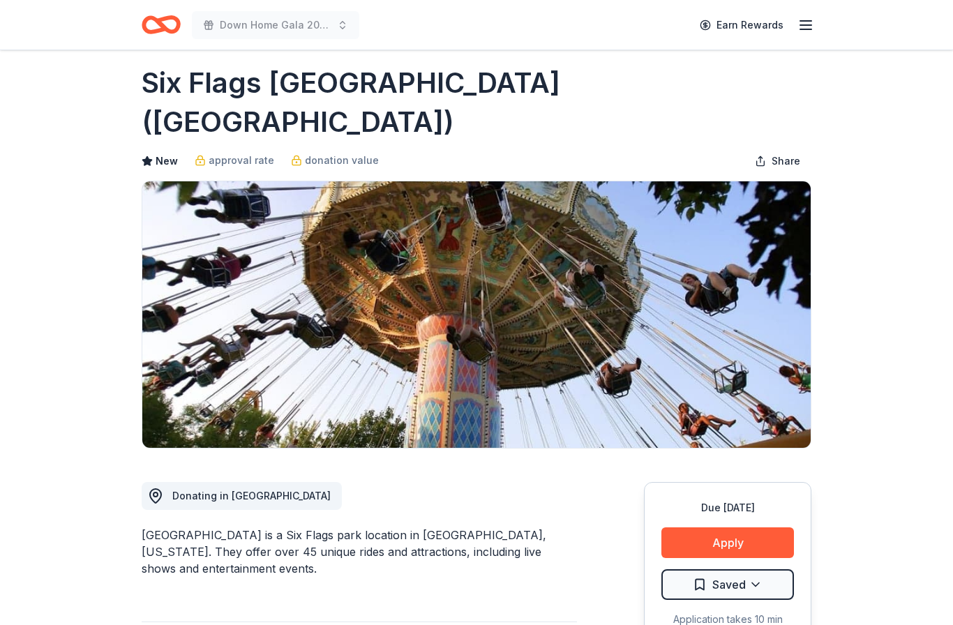
scroll to position [0, 0]
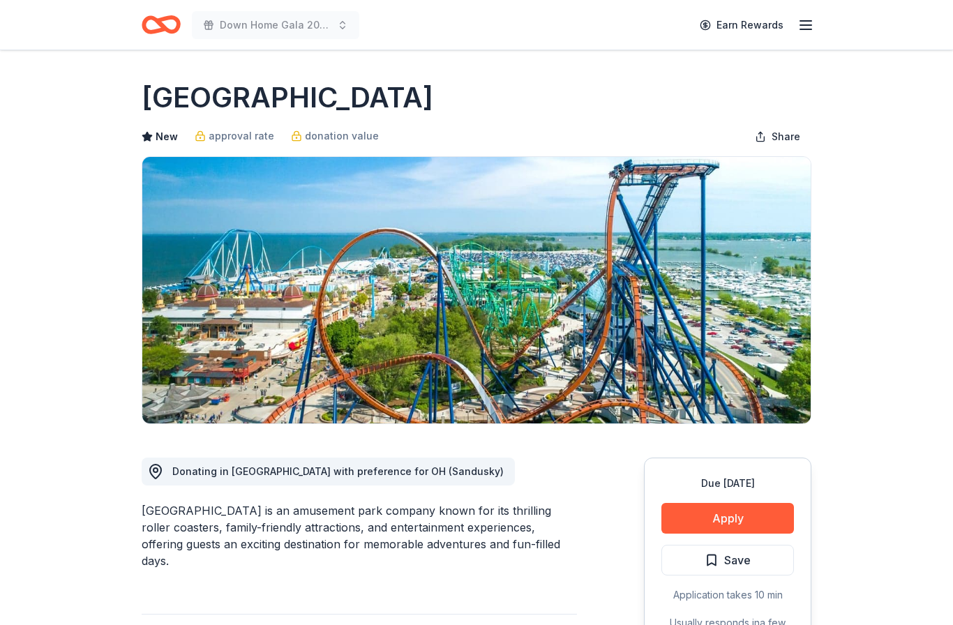
click at [731, 562] on span "Save" at bounding box center [737, 560] width 27 height 18
